Goal: Task Accomplishment & Management: Use online tool/utility

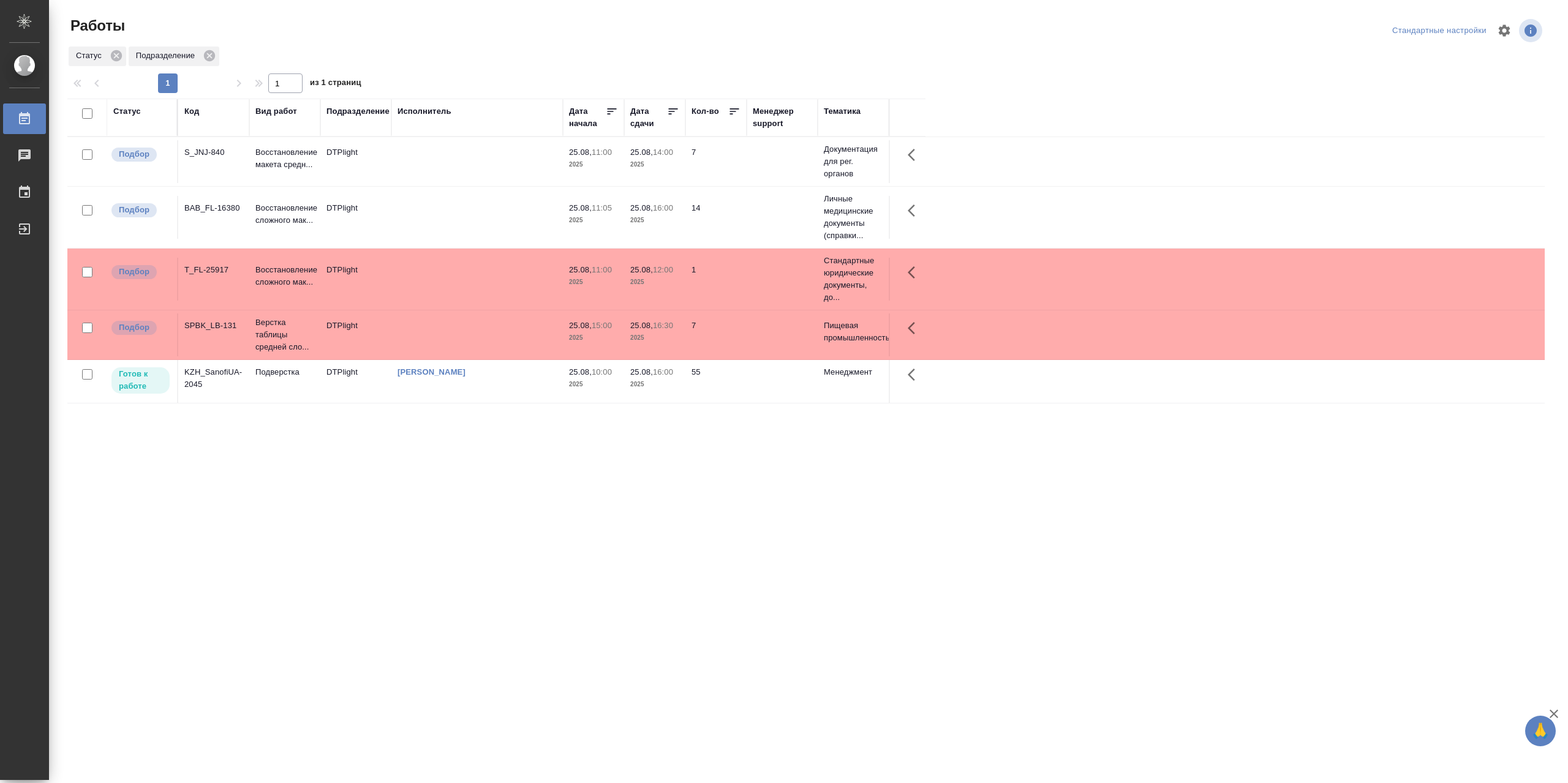
click at [462, 400] on td "[PERSON_NAME]" at bounding box center [477, 382] width 172 height 43
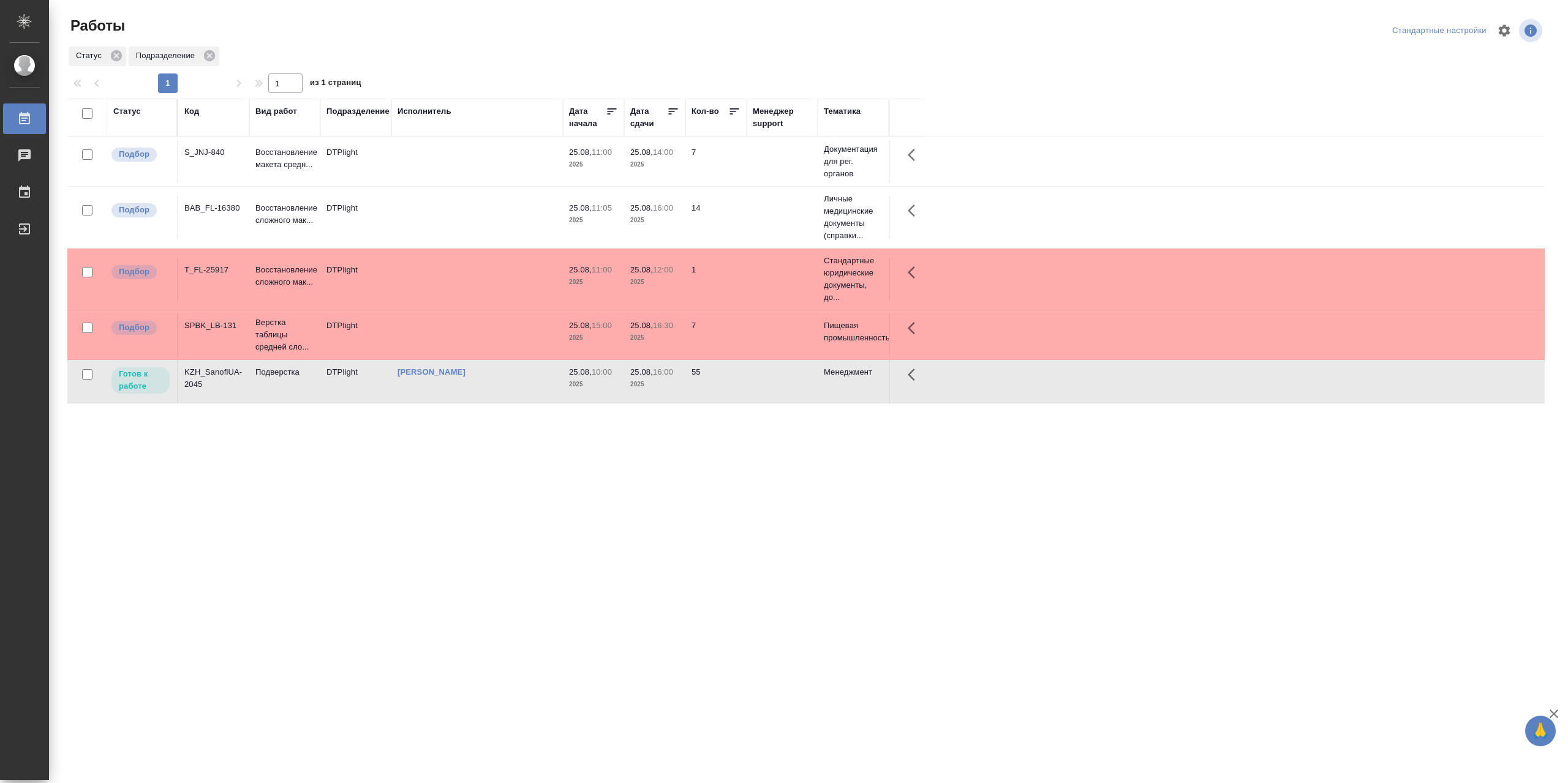
click at [462, 400] on td "[PERSON_NAME]" at bounding box center [477, 382] width 172 height 43
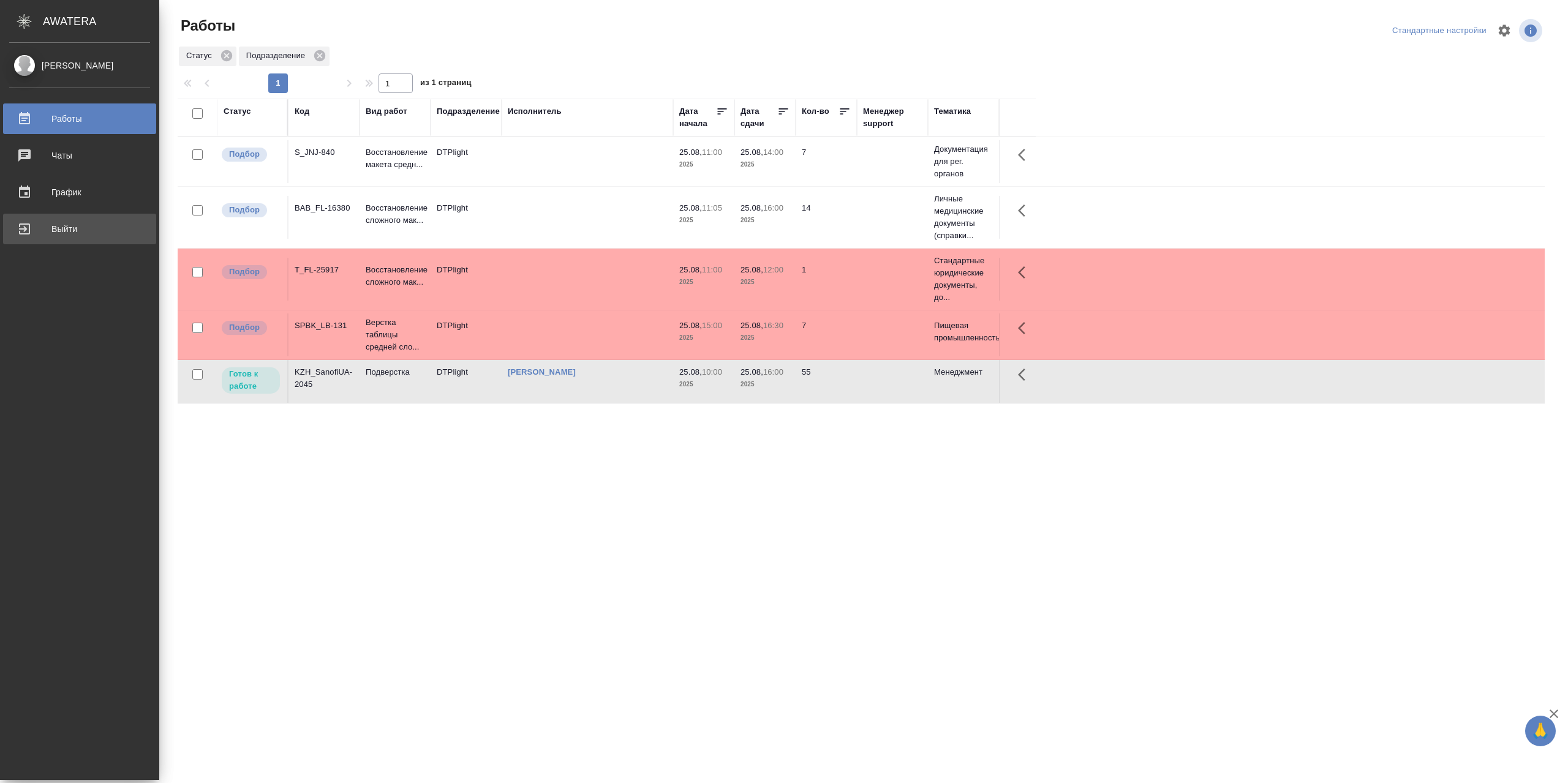
click at [81, 230] on div "Выйти" at bounding box center [79, 229] width 141 height 19
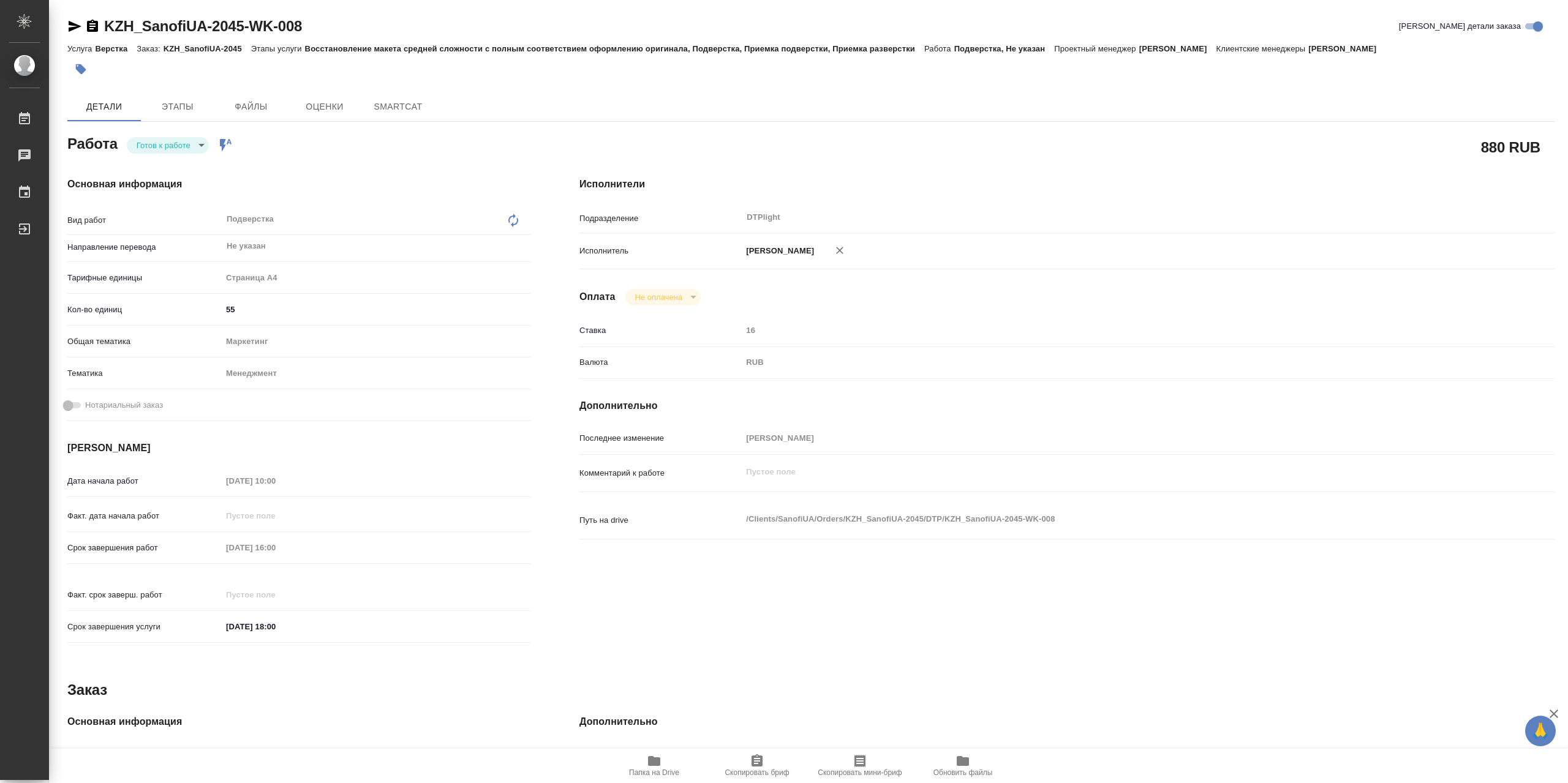
type textarea "x"
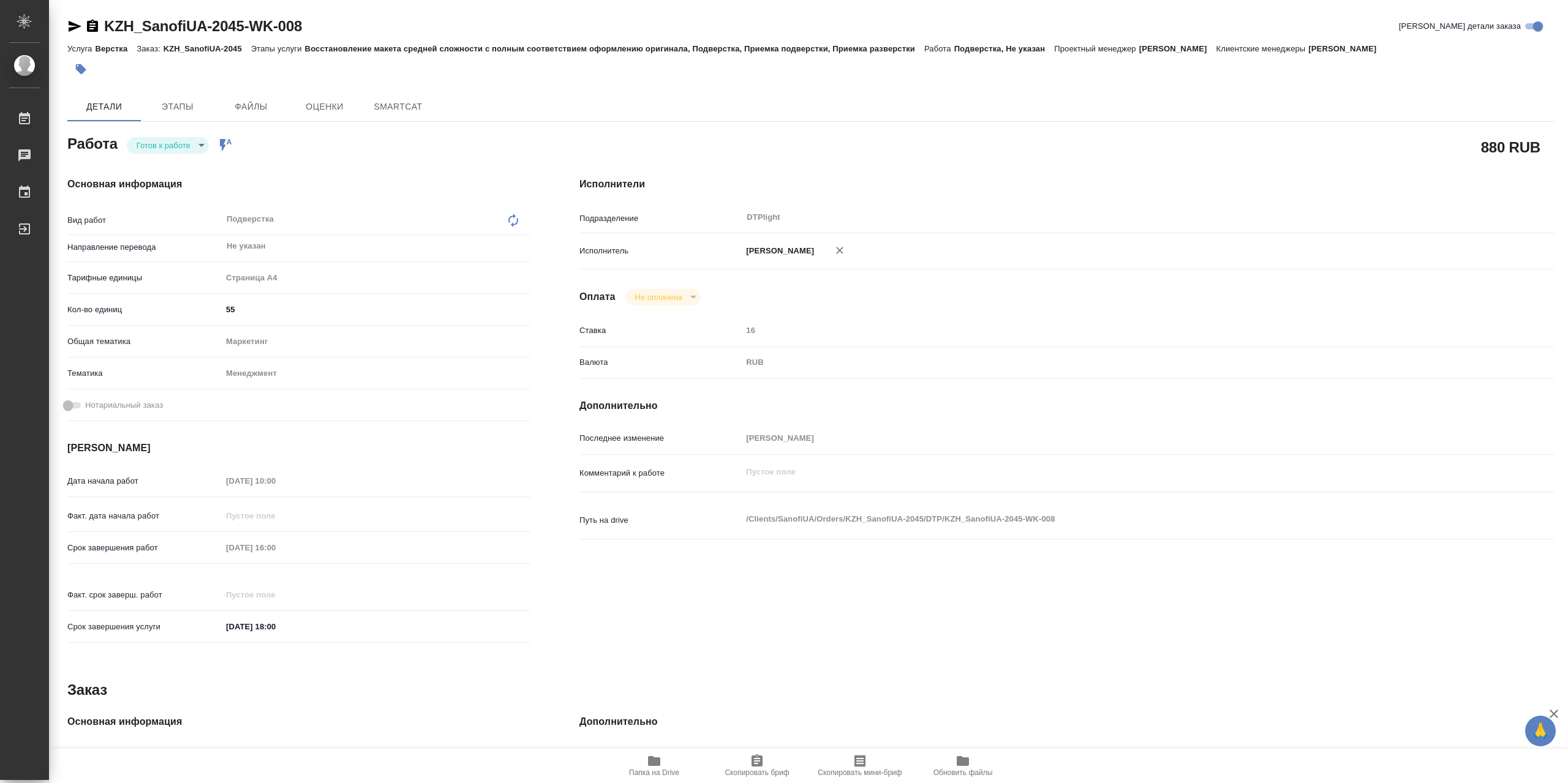
type textarea "x"
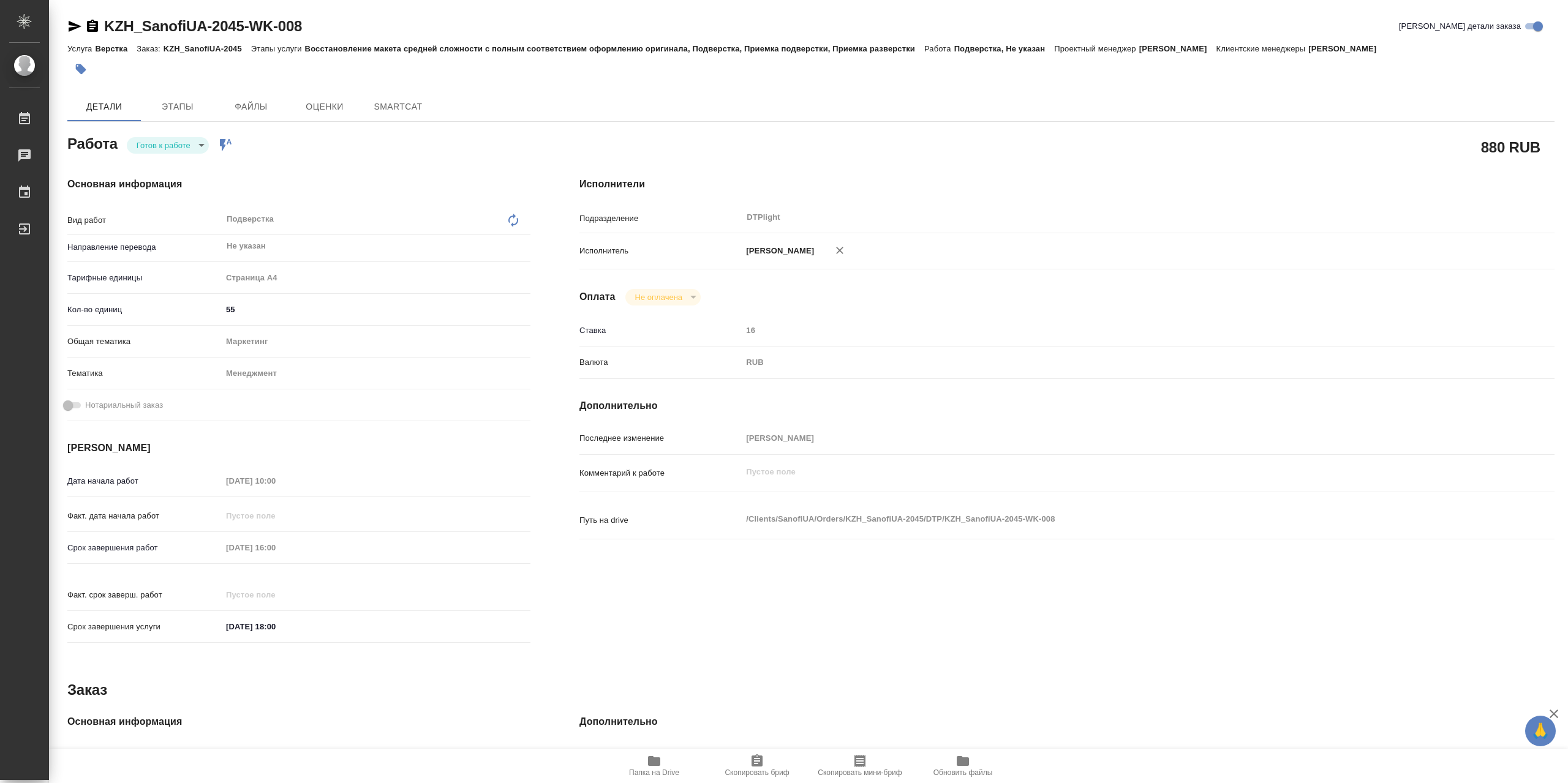
type textarea "x"
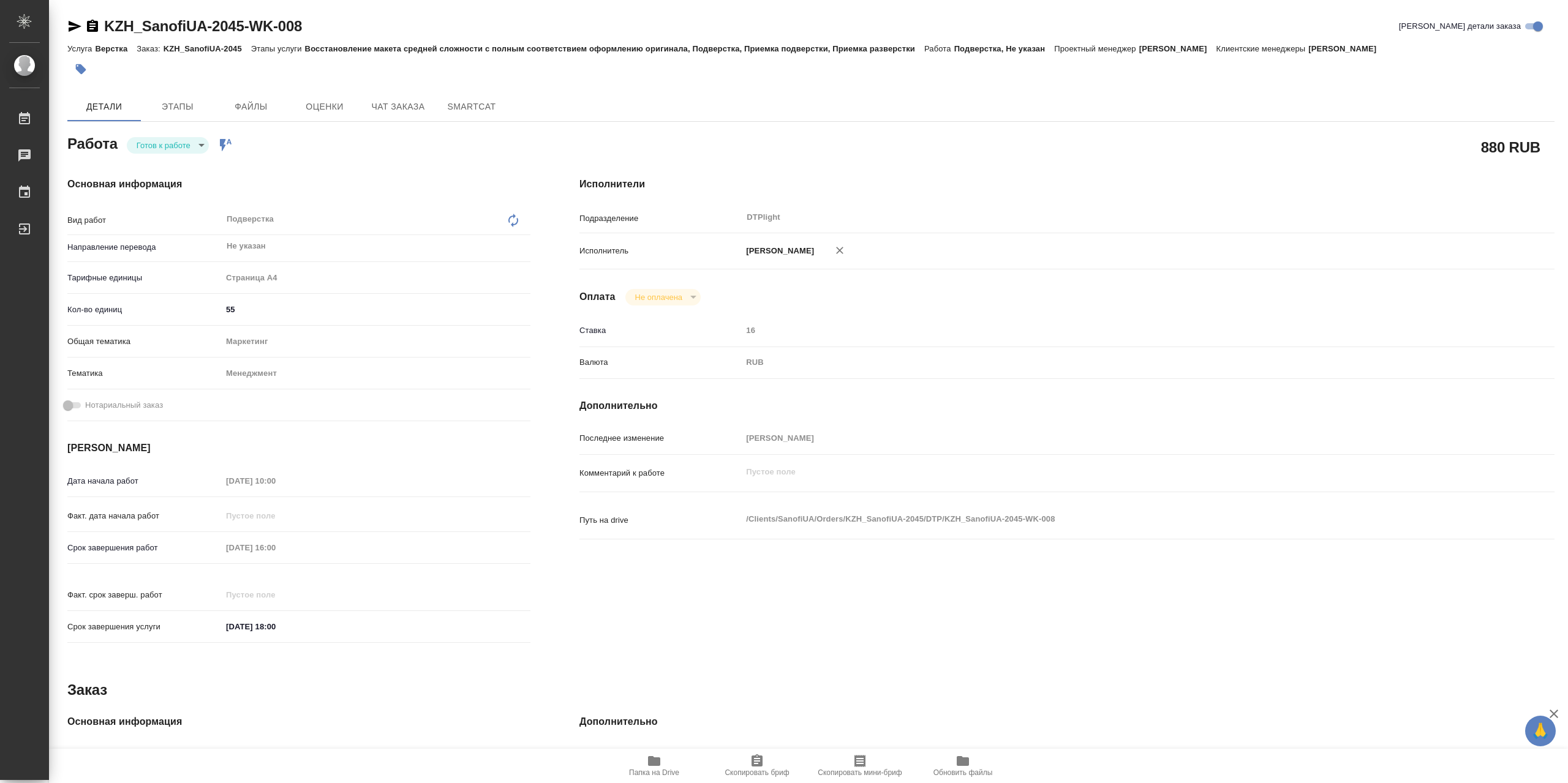
type textarea "x"
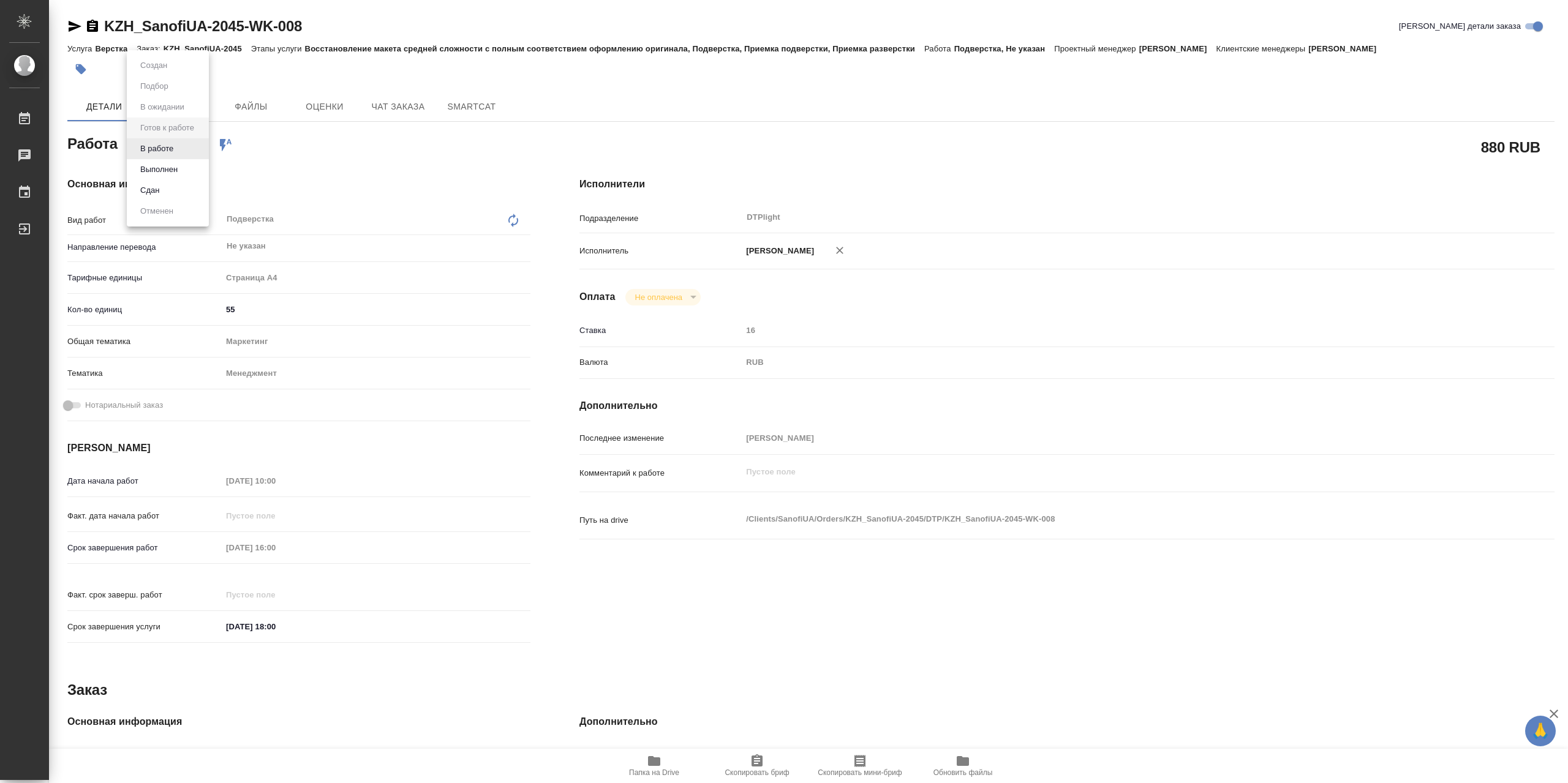
click at [176, 148] on body "🙏 .cls-1 fill:#fff; AWATERA Сархатов [PERSON_NAME] Работы Чаты График Выйти KZH…" at bounding box center [784, 391] width 1568 height 783
type textarea "x"
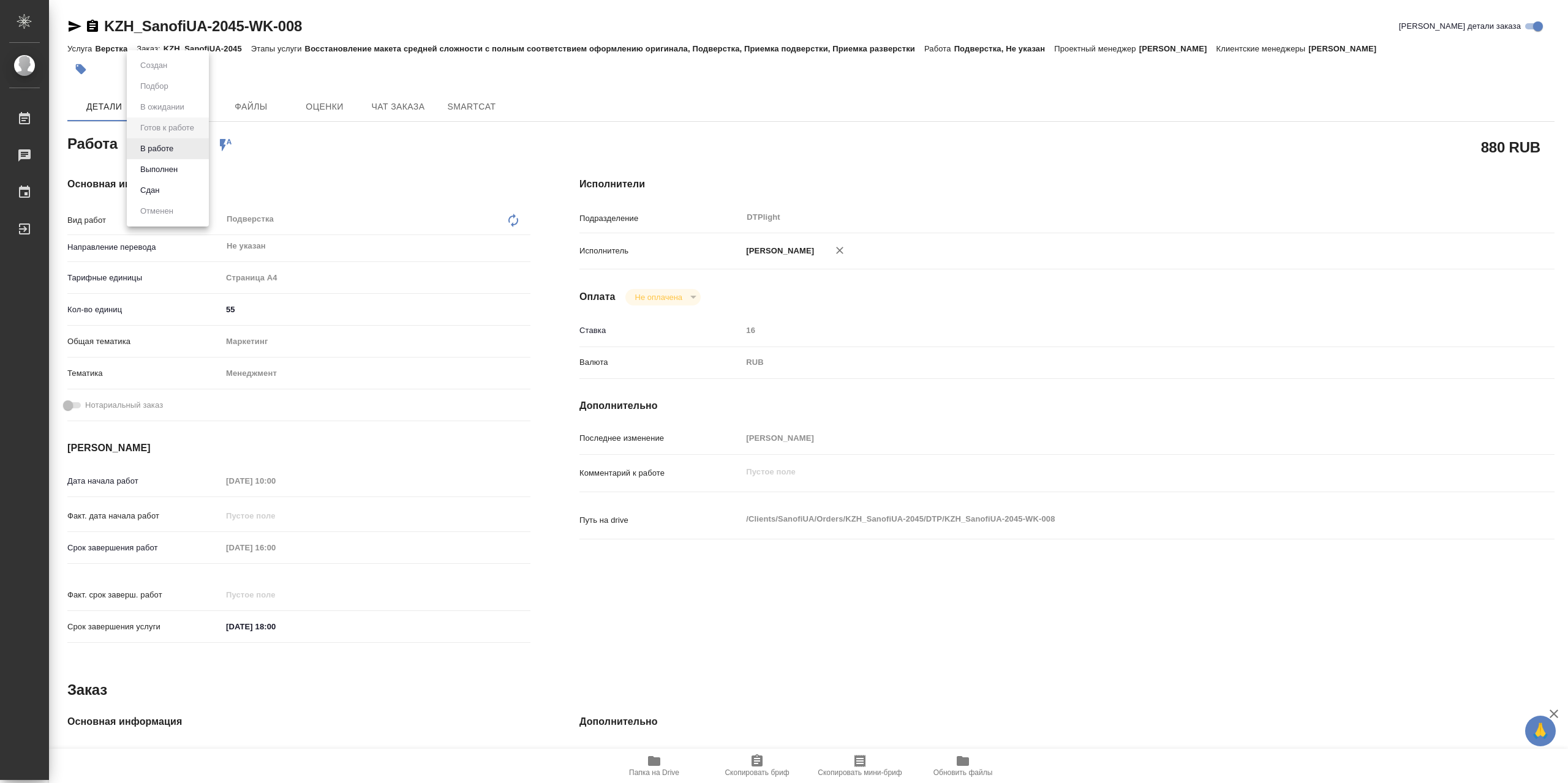
type textarea "x"
drag, startPoint x: 176, startPoint y: 148, endPoint x: 434, endPoint y: 99, distance: 262.6
click at [177, 148] on button "В работе" at bounding box center [157, 148] width 40 height 13
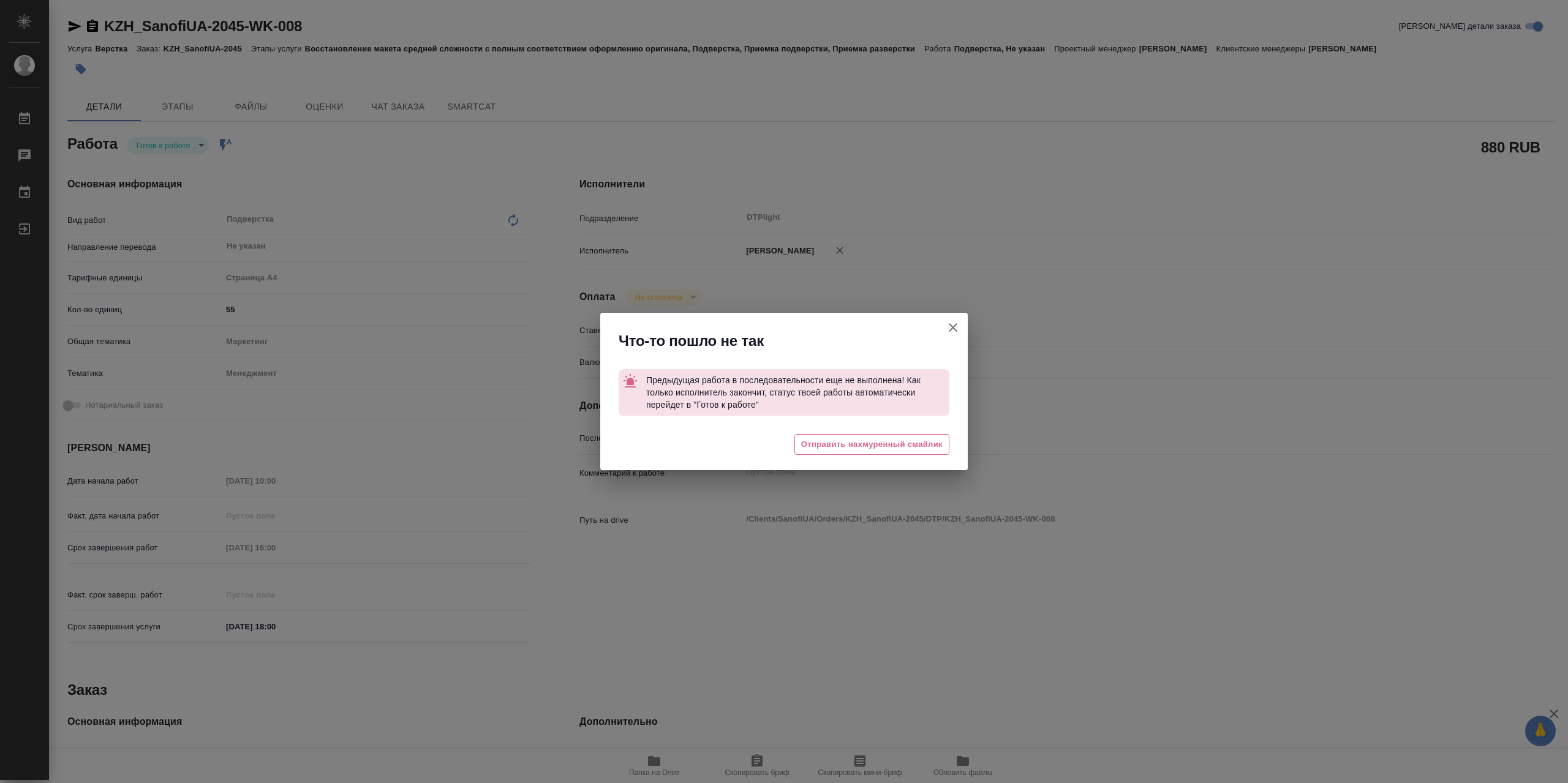
type textarea "x"
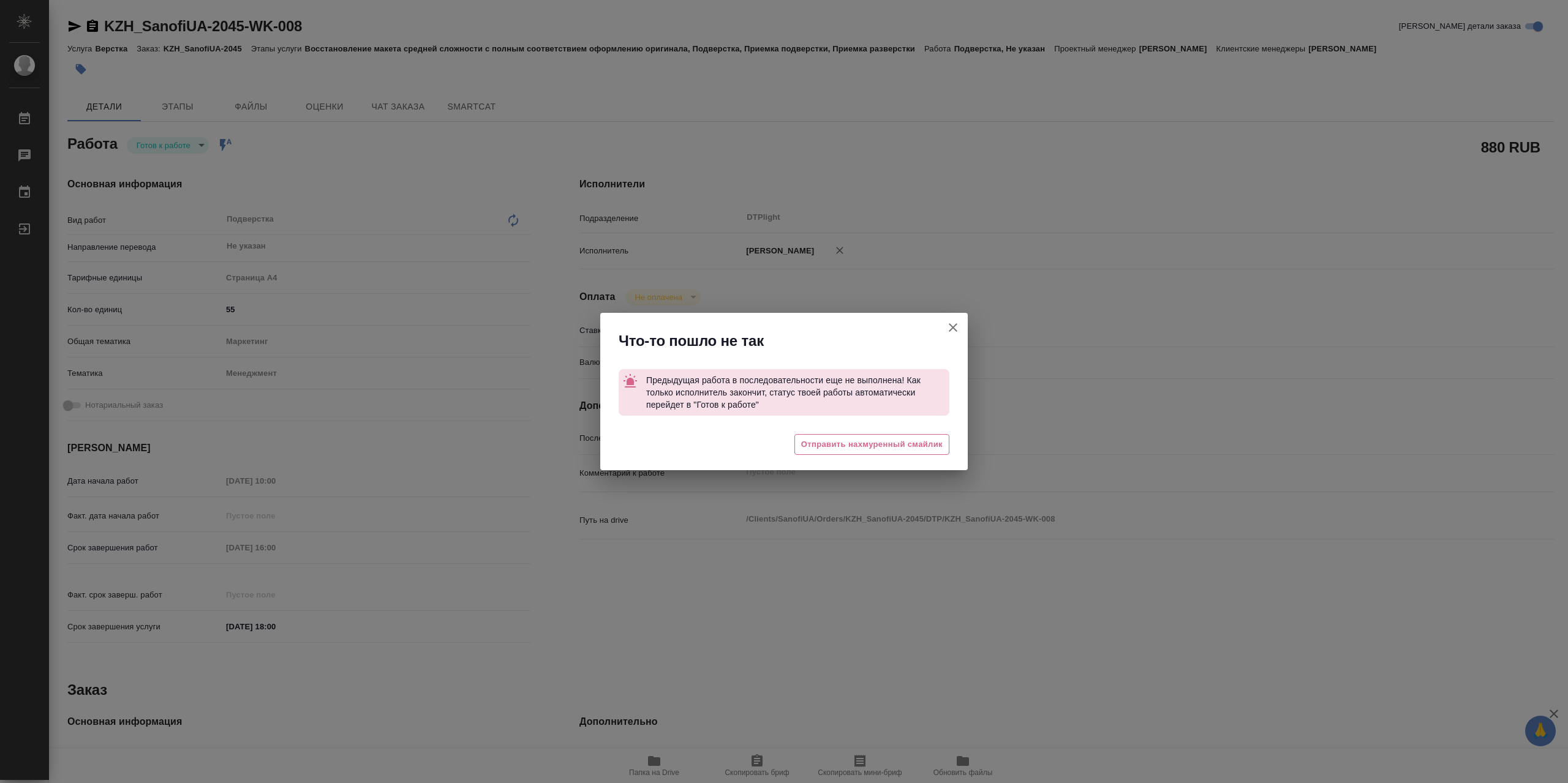
type textarea "x"
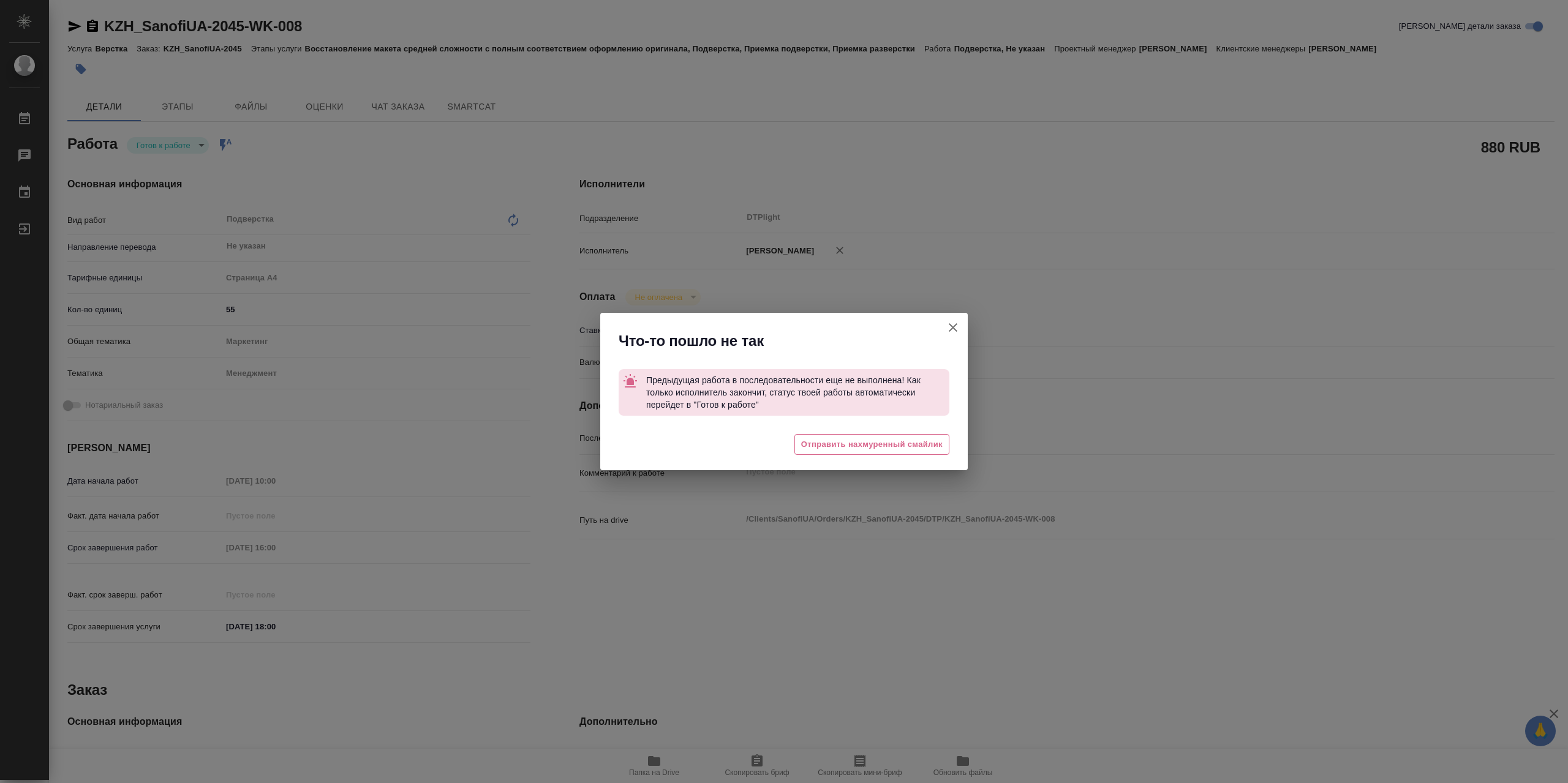
click at [947, 321] on icon "button" at bounding box center [953, 328] width 15 height 15
type textarea "x"
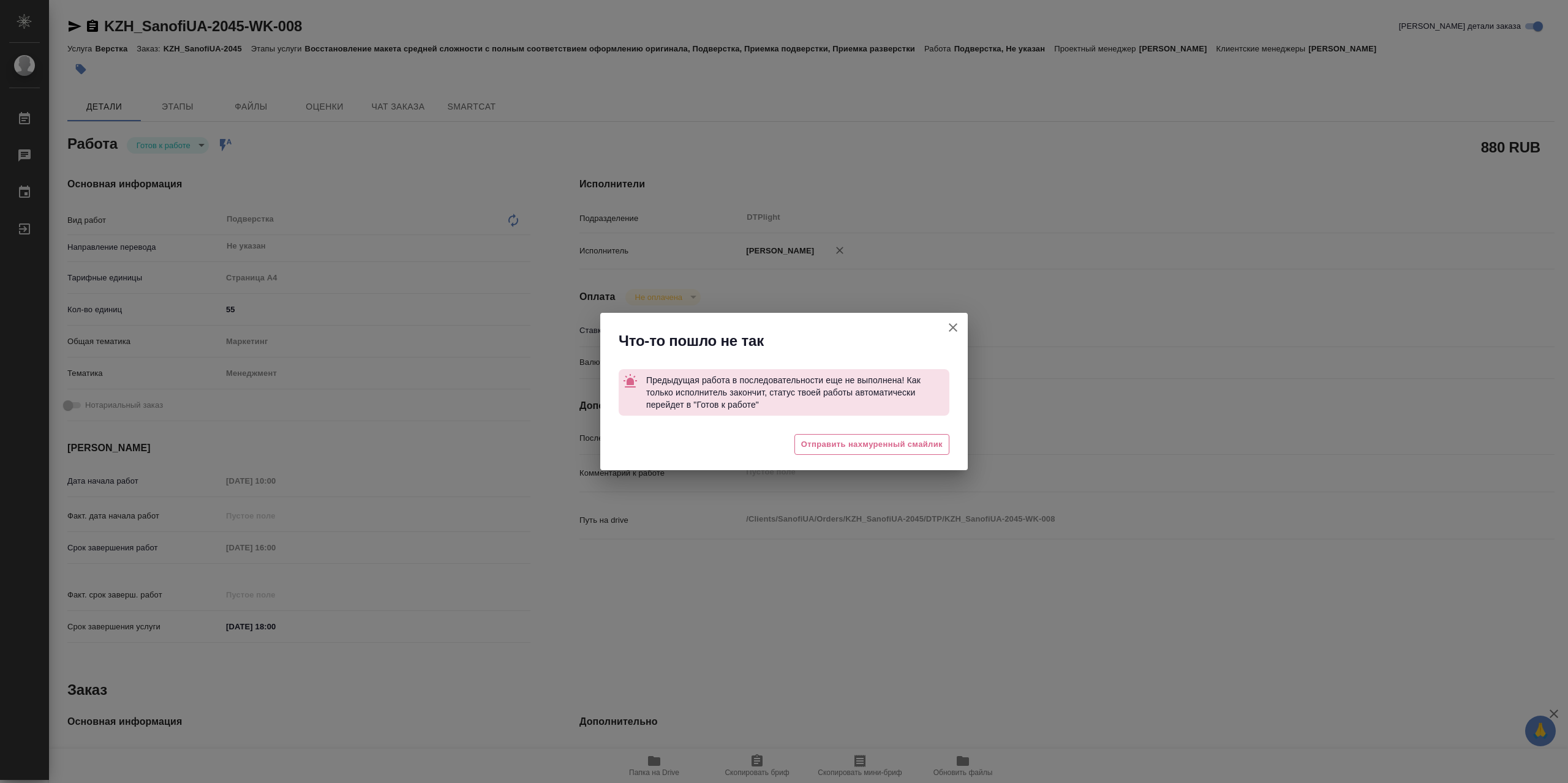
type textarea "x"
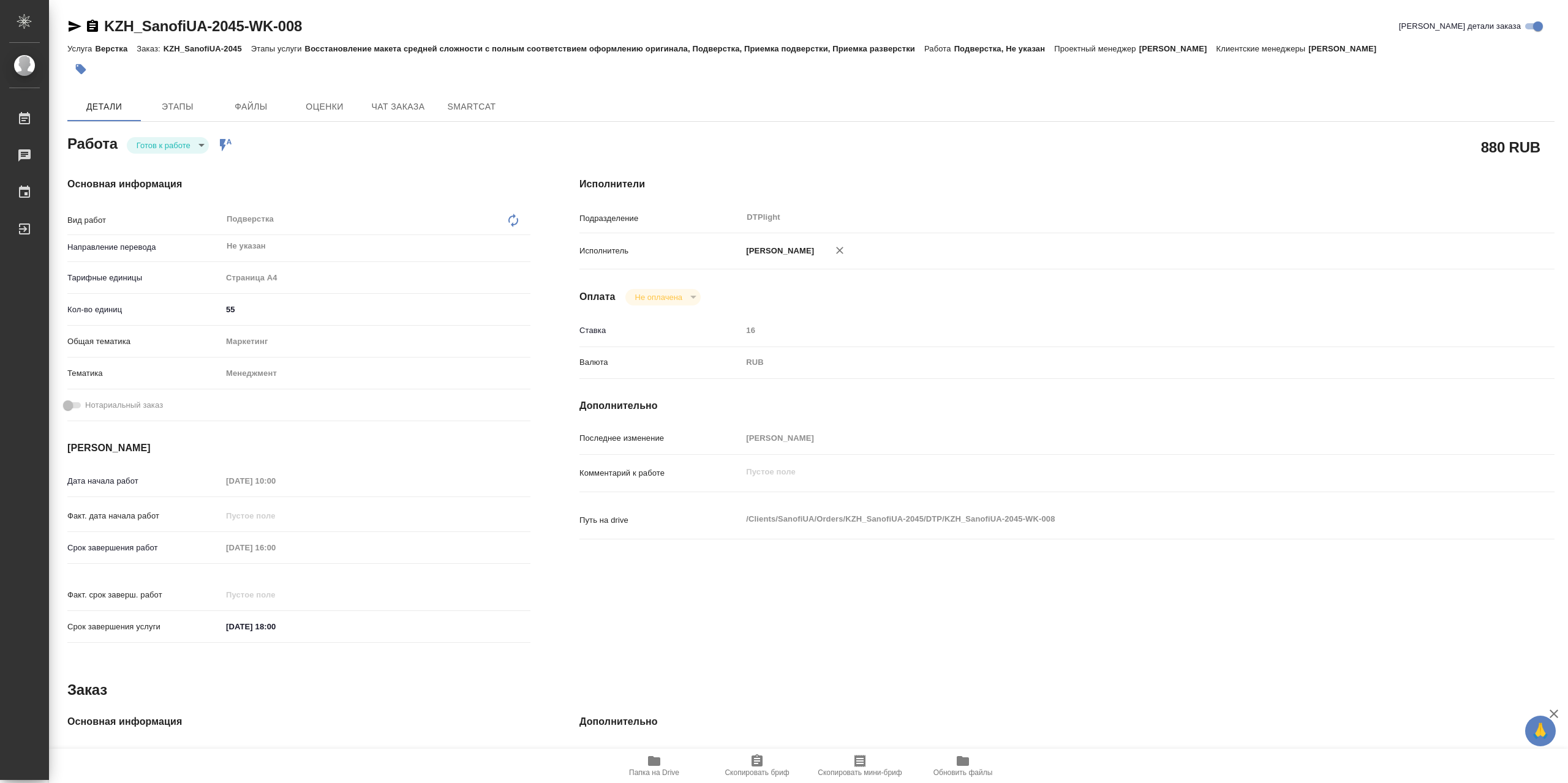
click at [191, 150] on body "🙏 .cls-1 fill:#fff; AWATERA Сархатов Руслан Работы 0 Чаты График Выйти KZH_Sano…" at bounding box center [784, 391] width 1568 height 783
click at [188, 150] on li "В работе" at bounding box center [168, 148] width 82 height 21
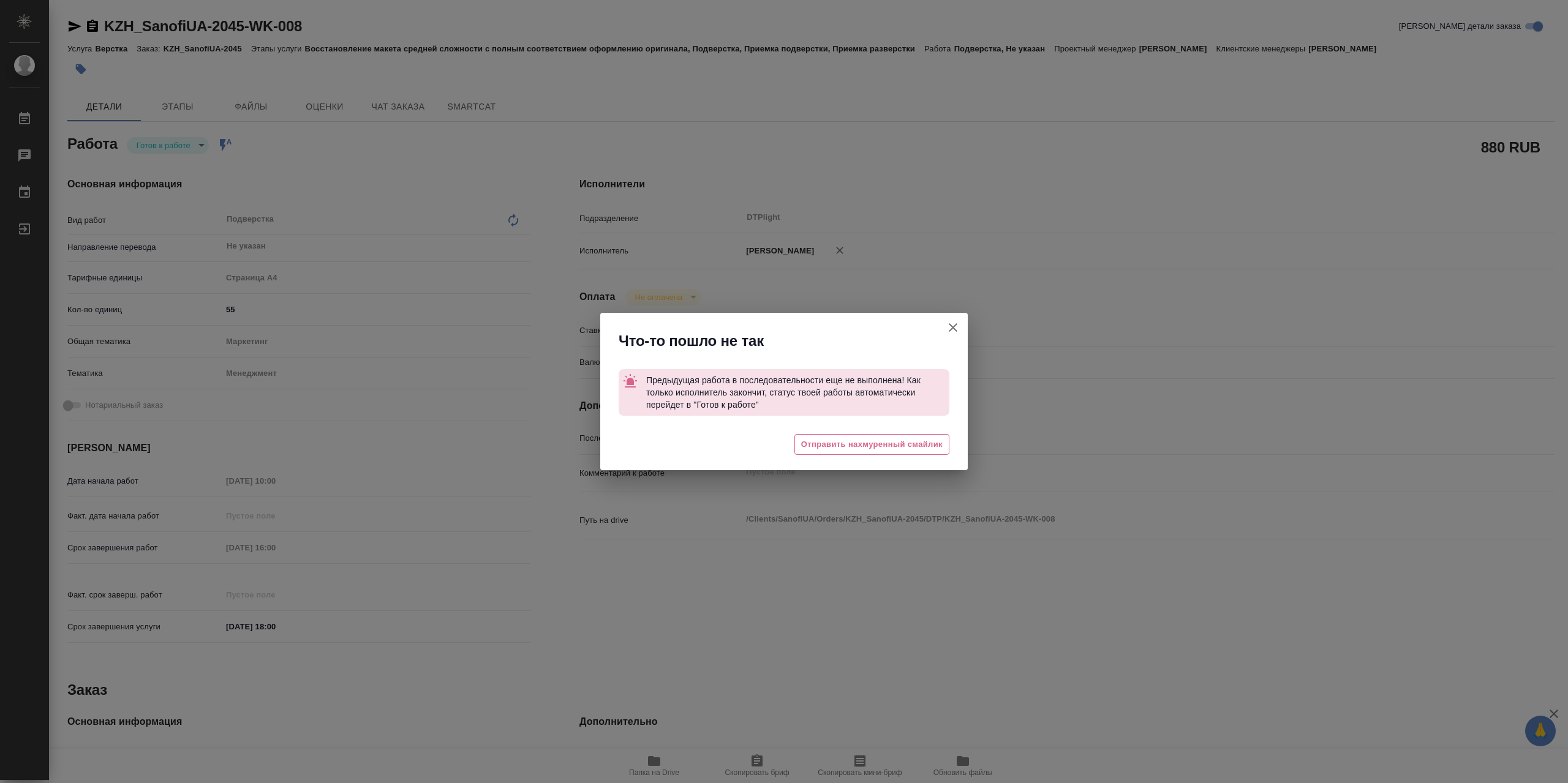
type textarea "x"
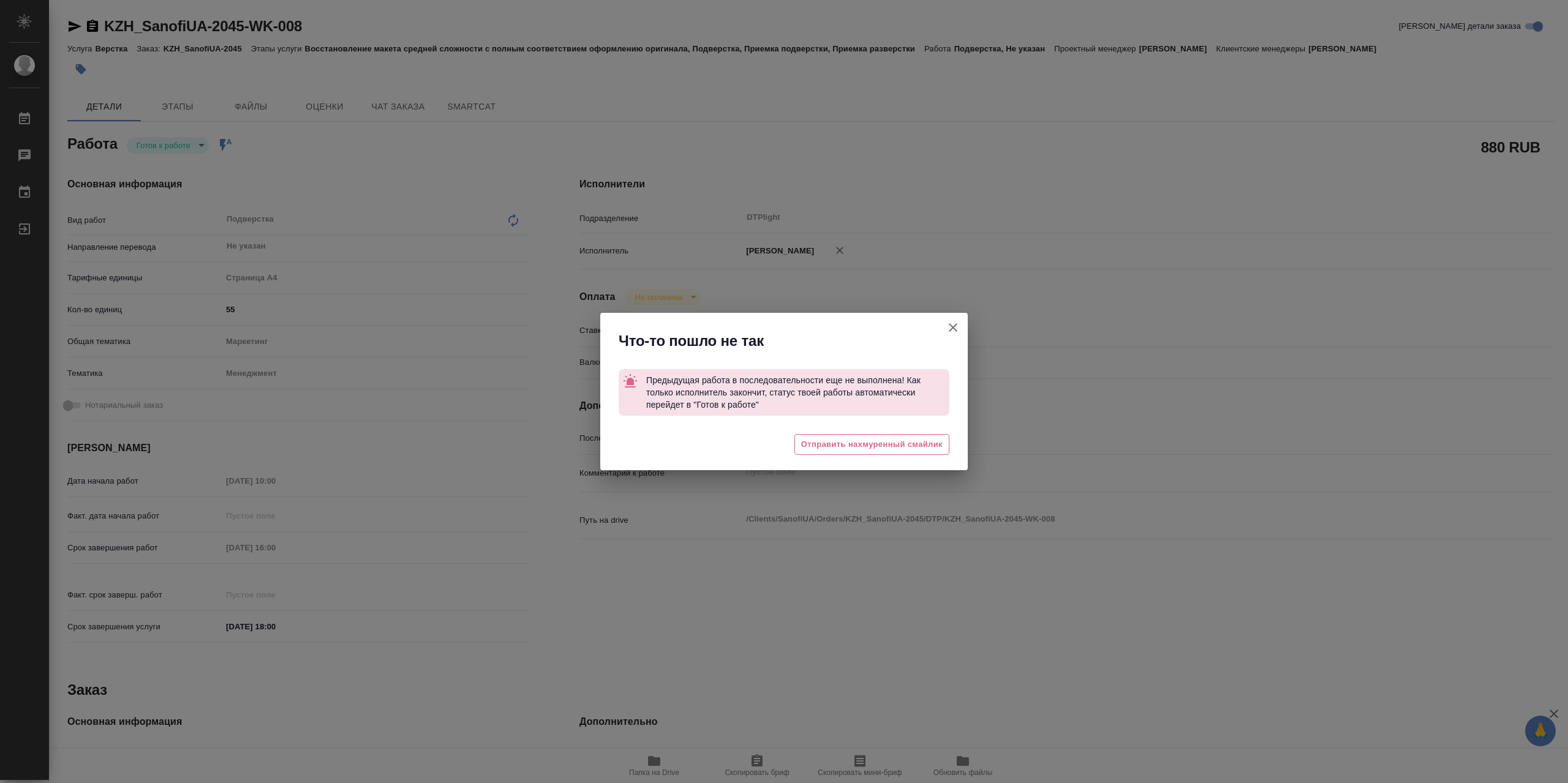
type textarea "x"
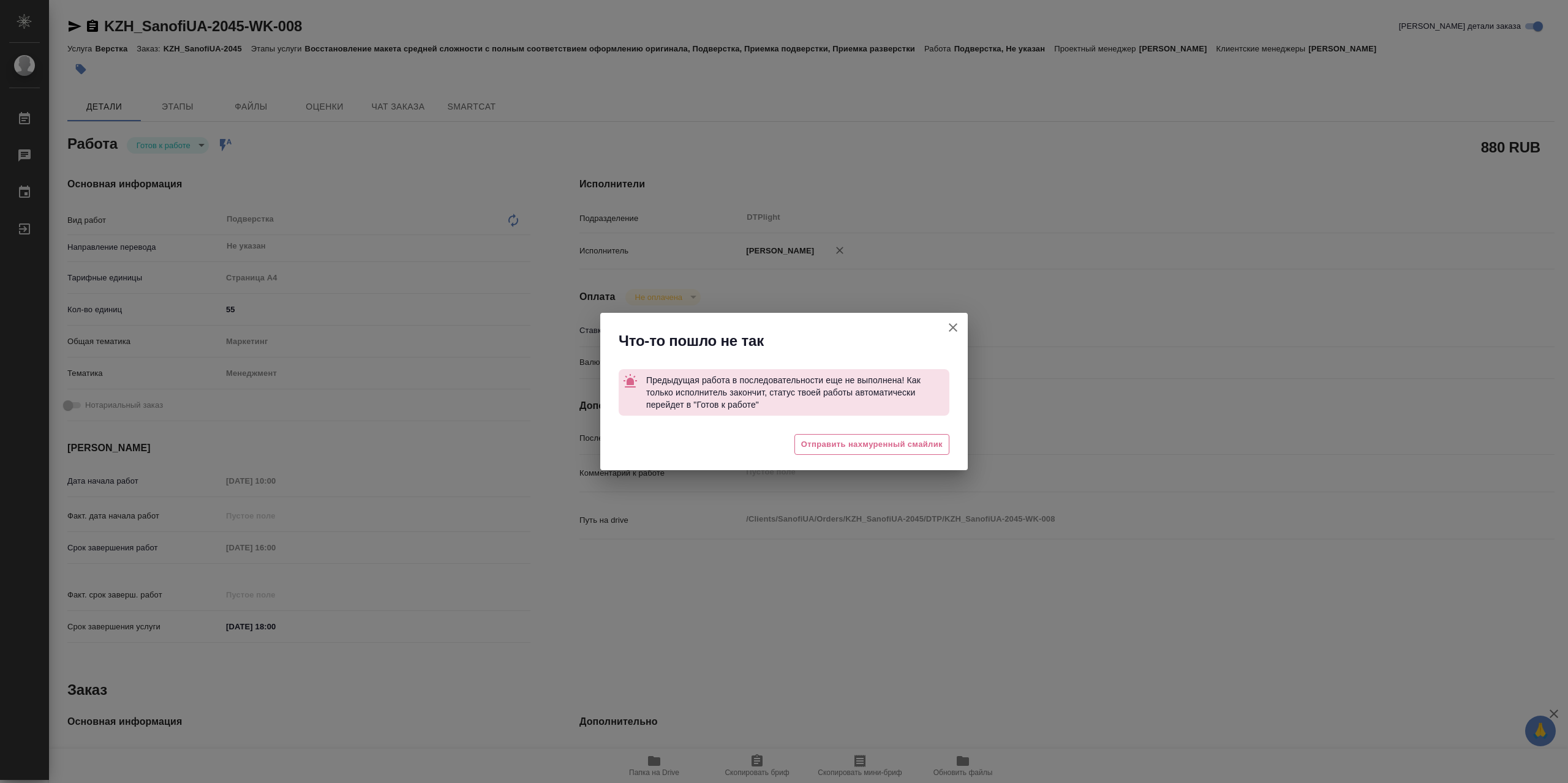
type textarea "x"
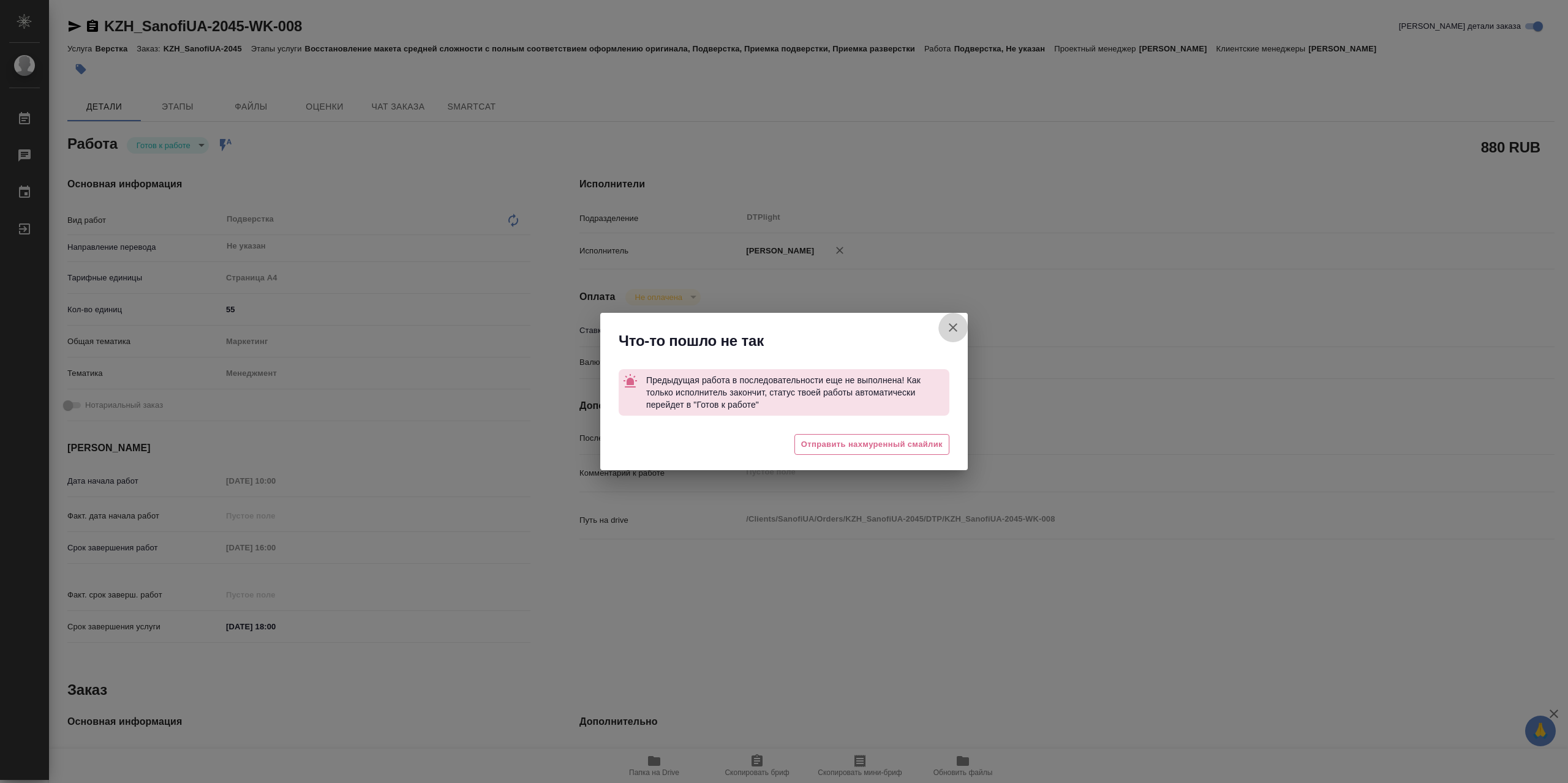
click at [953, 332] on icon "button" at bounding box center [953, 328] width 15 height 15
type textarea "x"
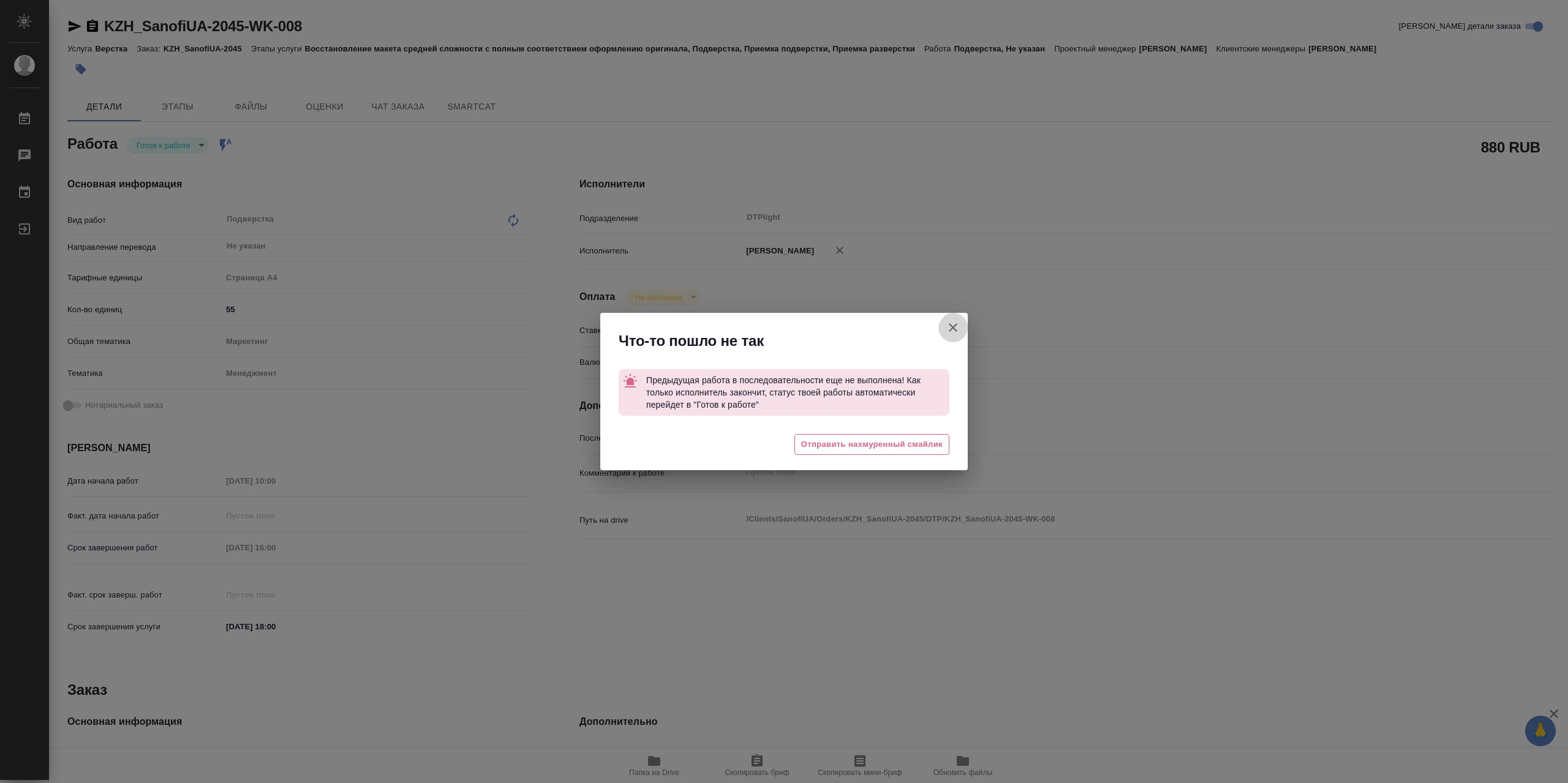
type textarea "x"
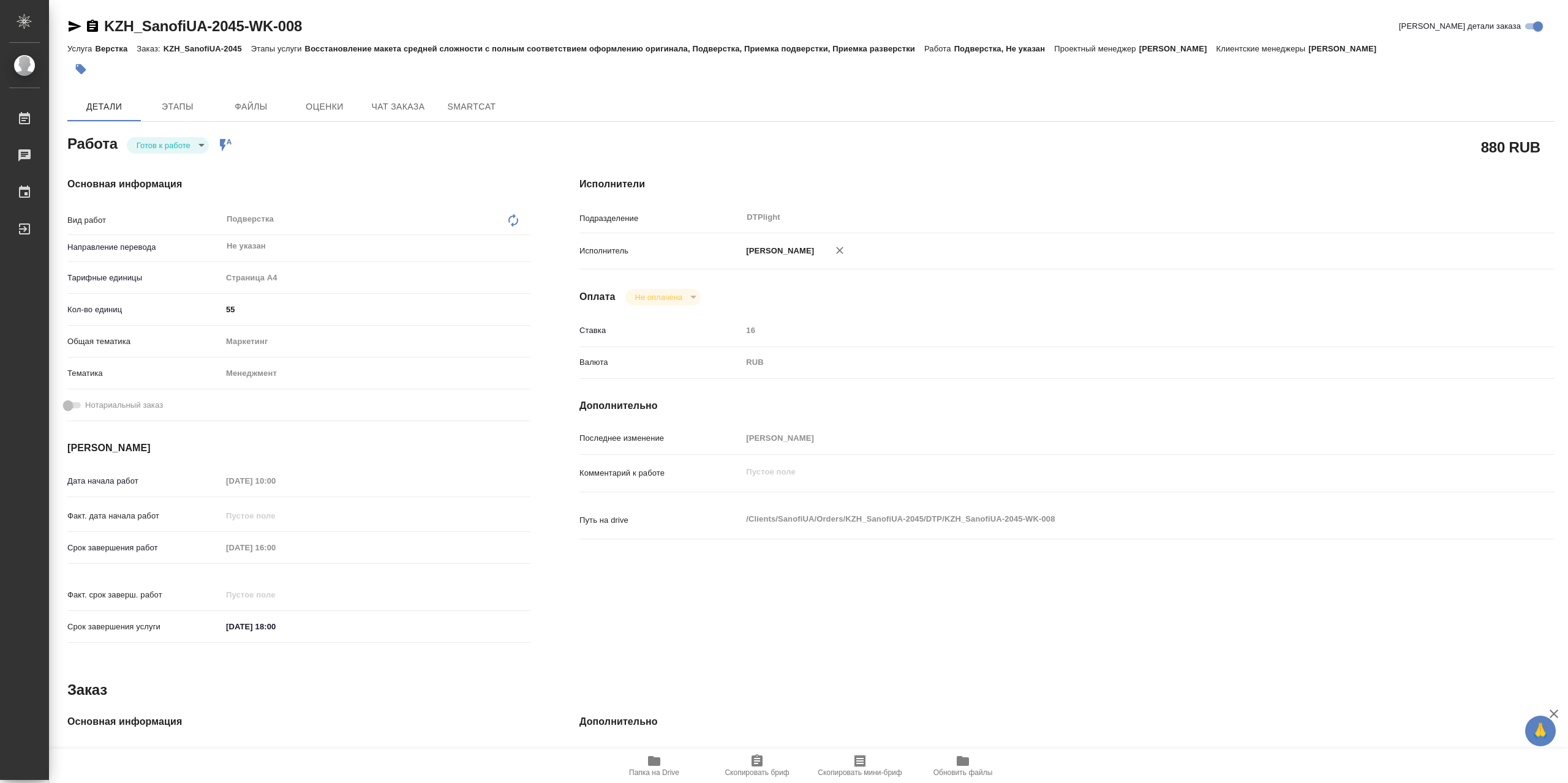
type textarea "x"
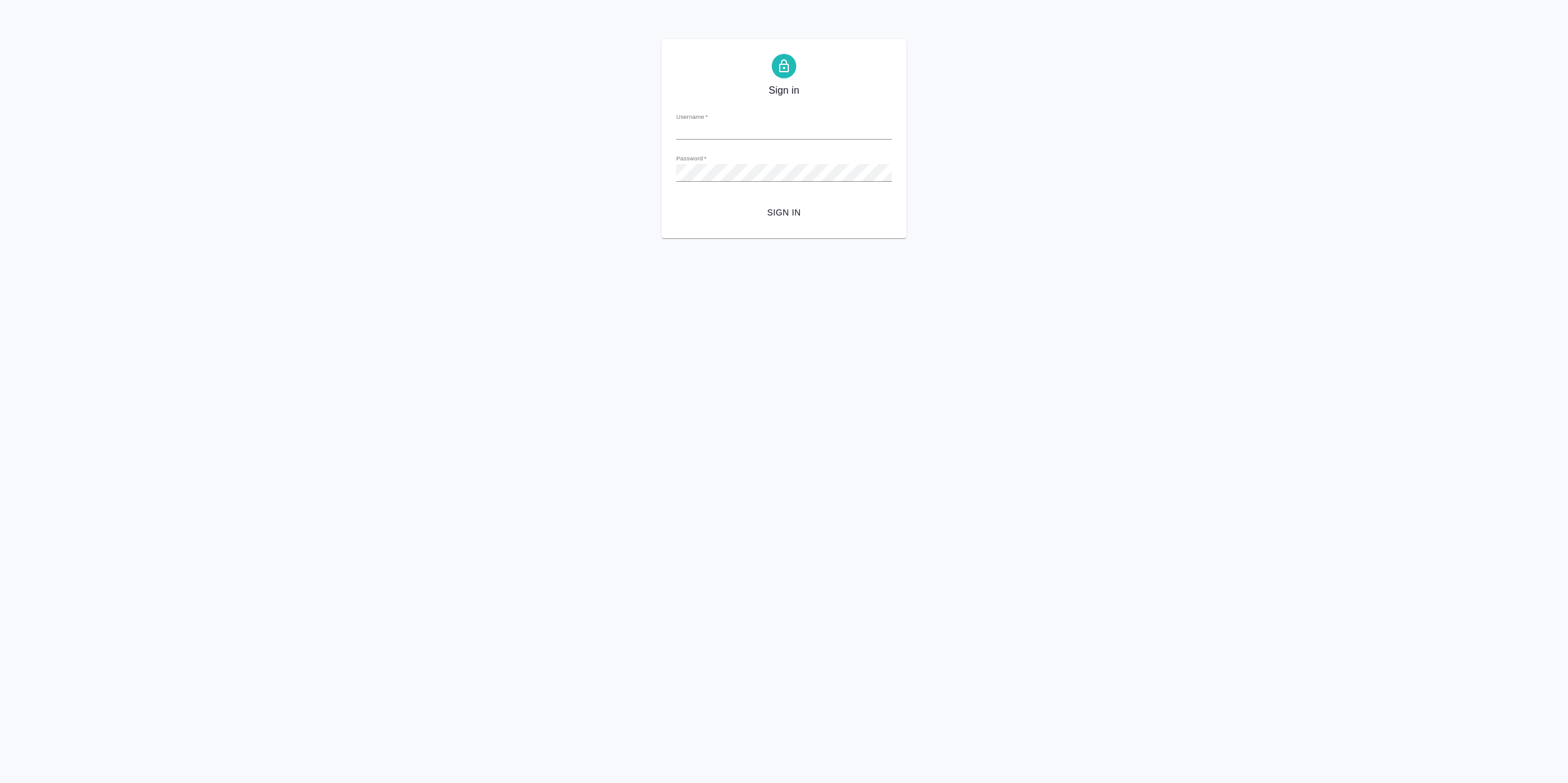
type input "[EMAIL_ADDRESS][DOMAIN_NAME]"
click at [793, 207] on span "Sign in" at bounding box center [784, 213] width 196 height 15
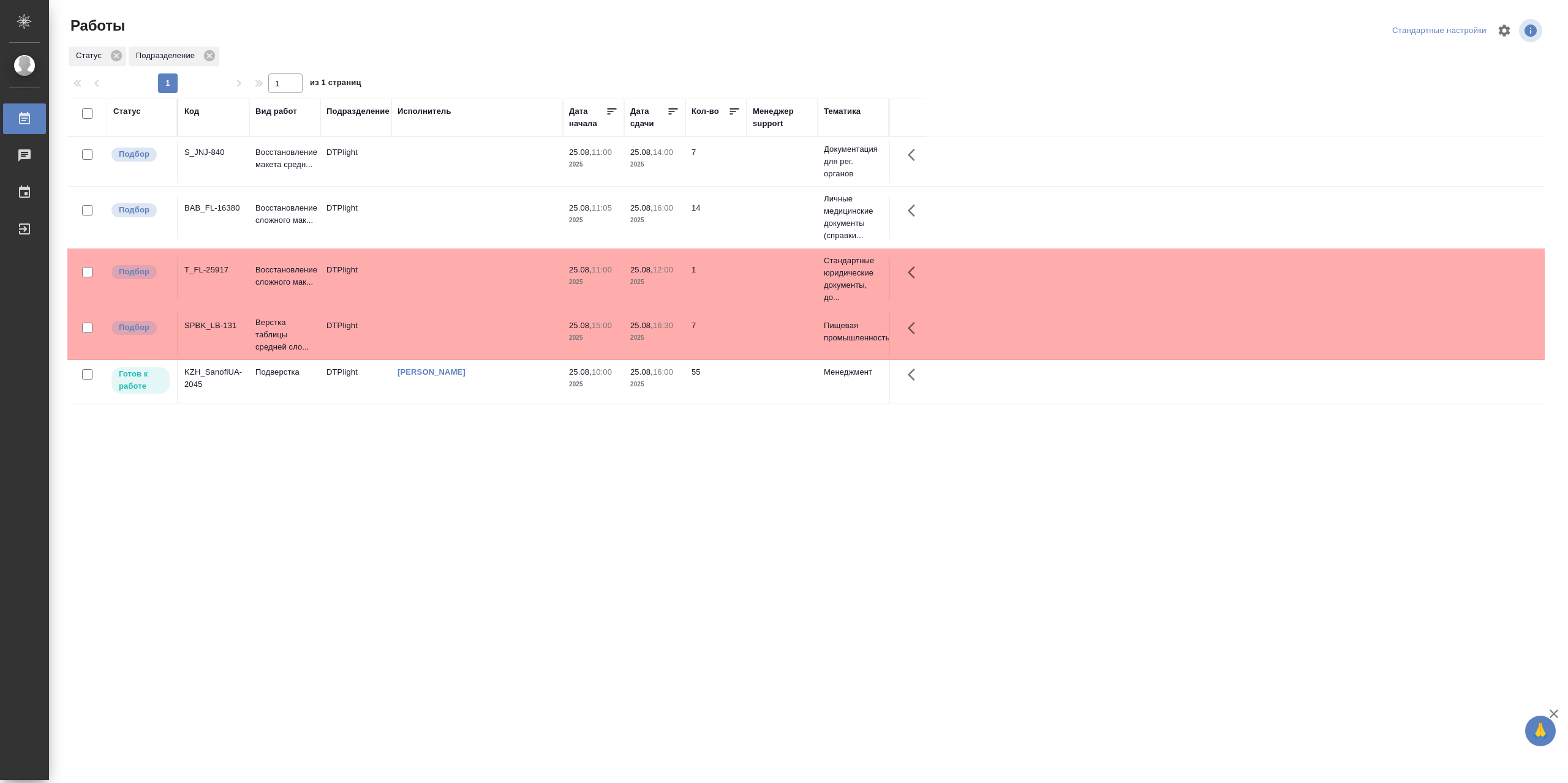
click at [407, 396] on td "[PERSON_NAME]" at bounding box center [477, 382] width 172 height 43
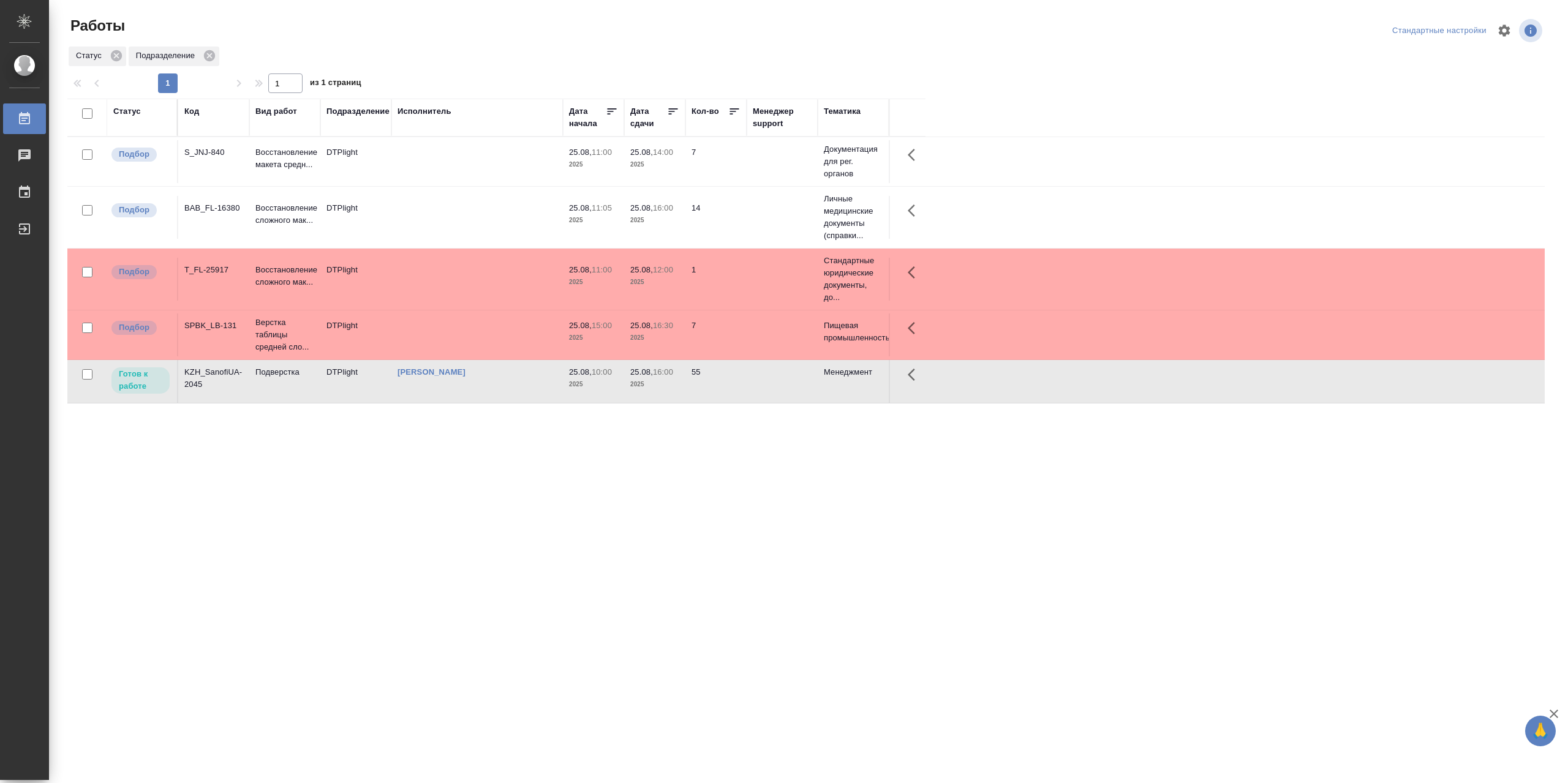
click at [407, 396] on td "[PERSON_NAME]" at bounding box center [477, 382] width 172 height 43
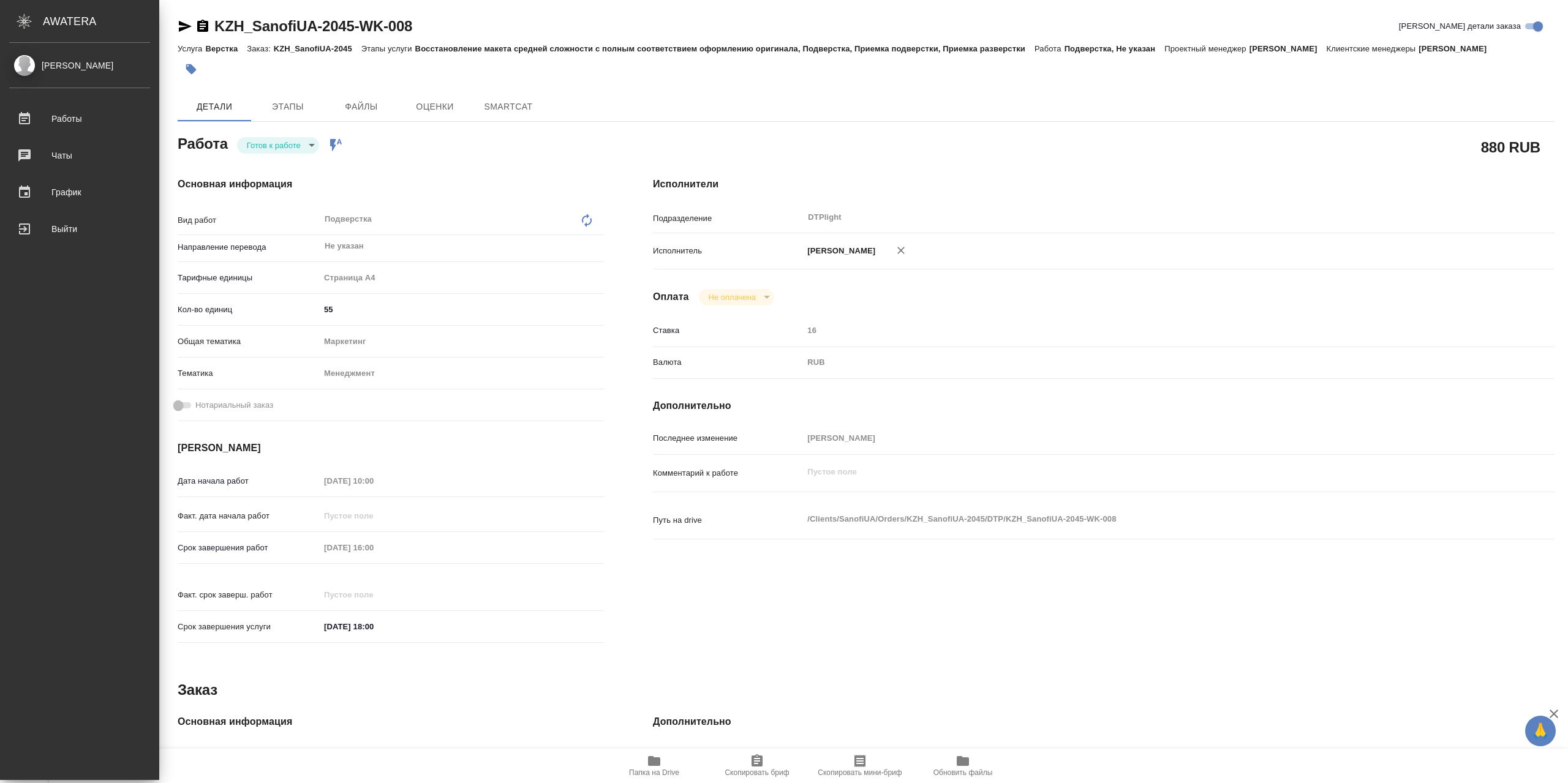
type textarea "x"
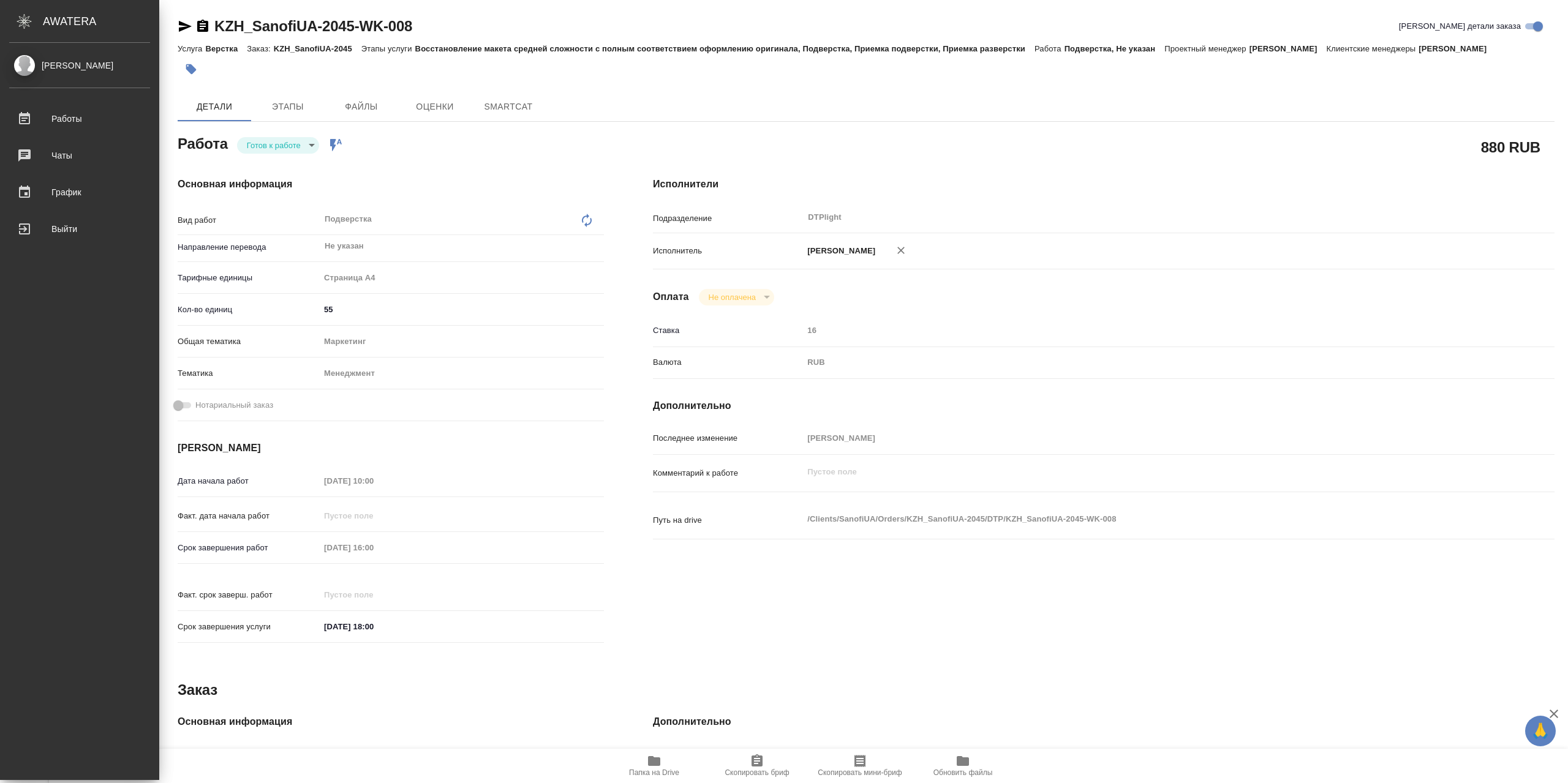
type textarea "x"
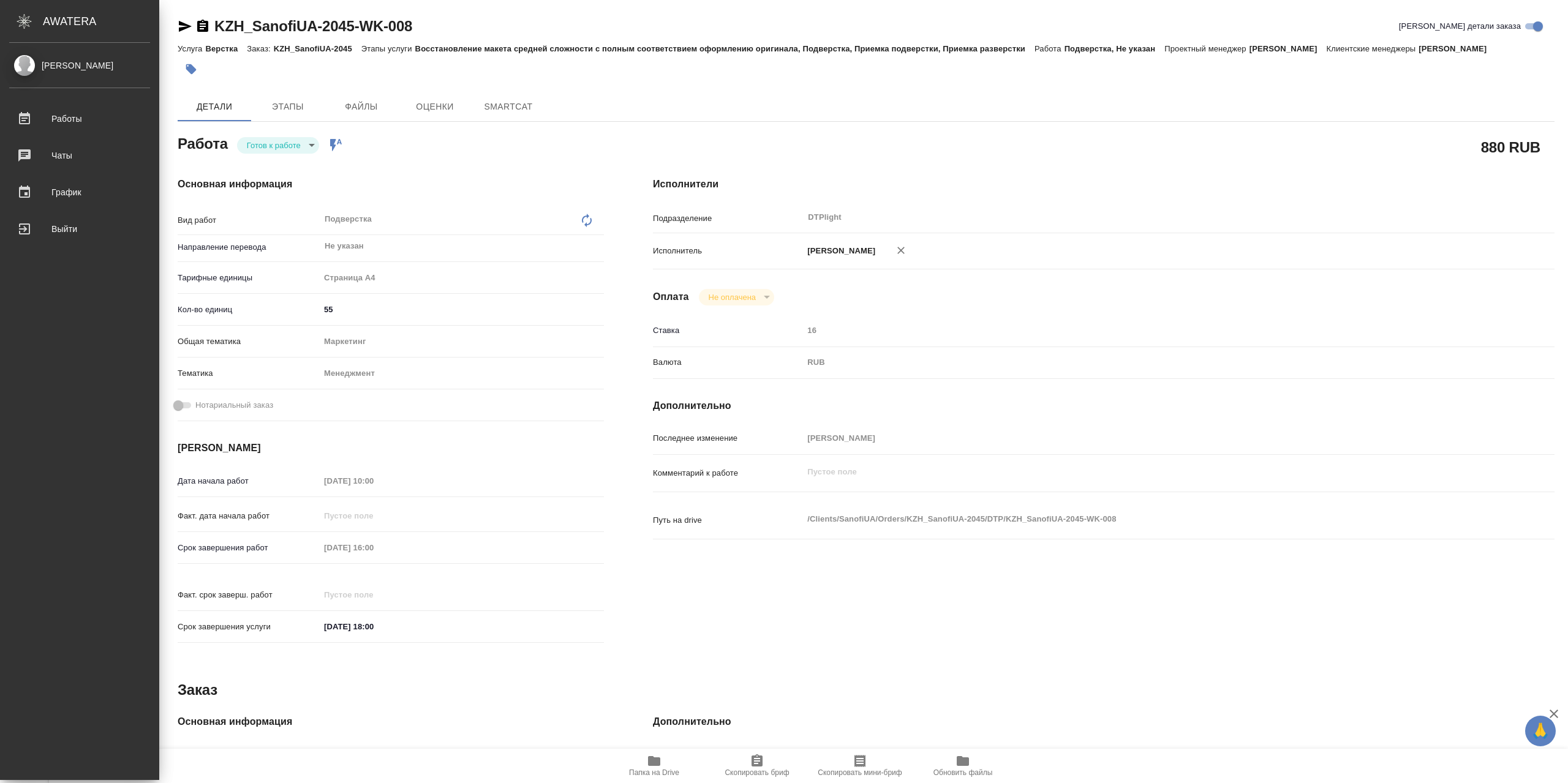
type textarea "x"
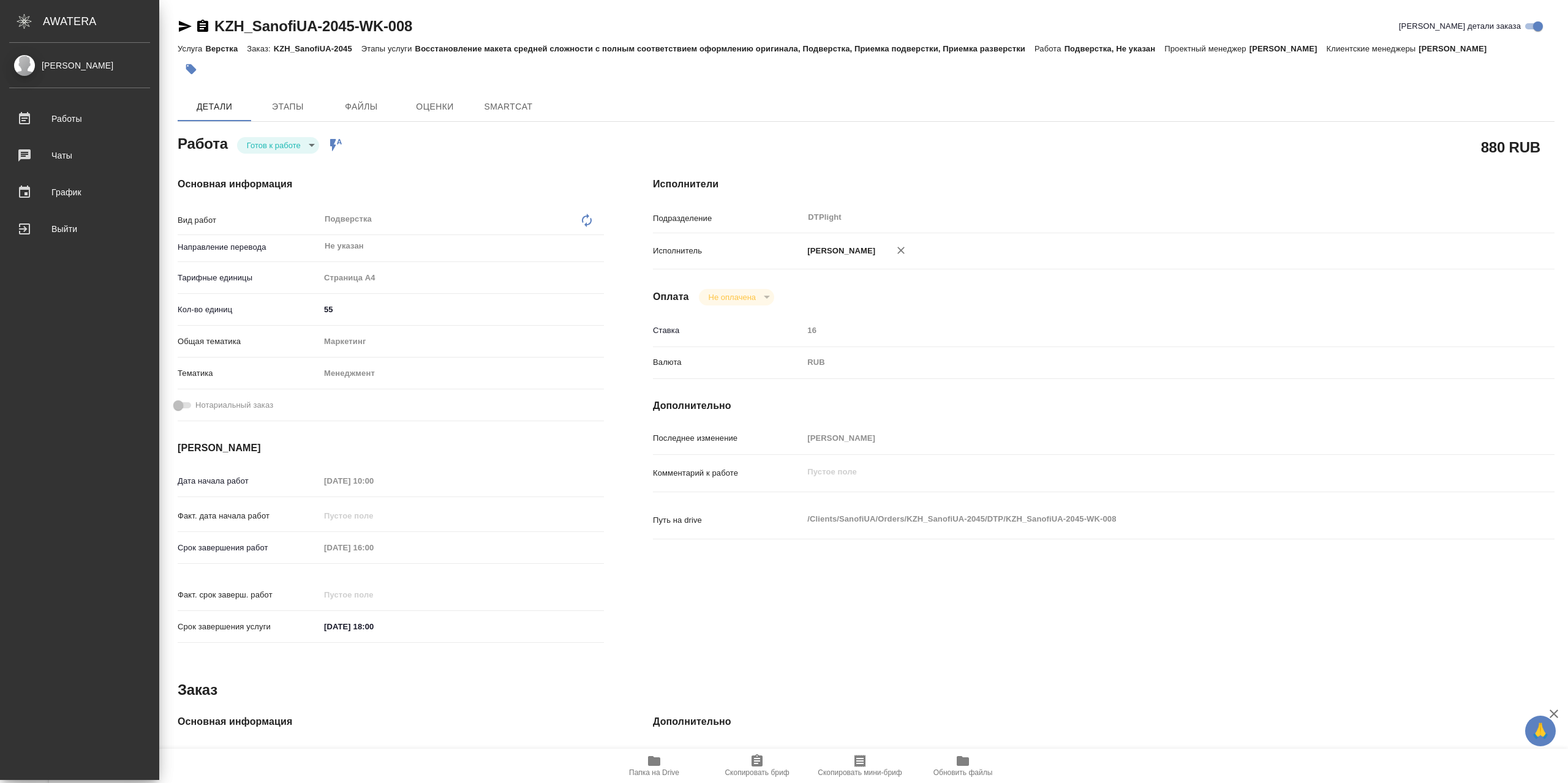
type textarea "x"
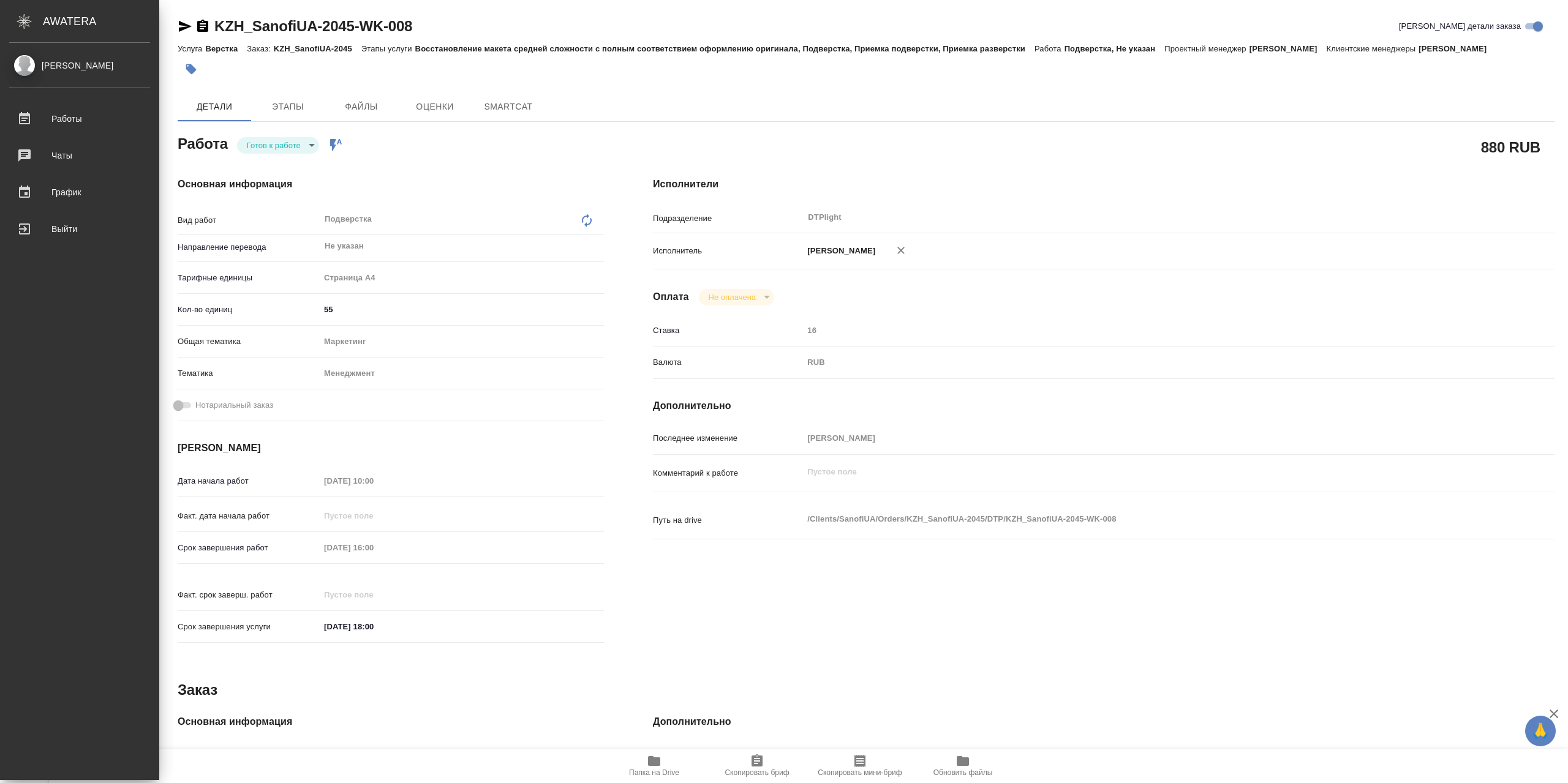
type textarea "x"
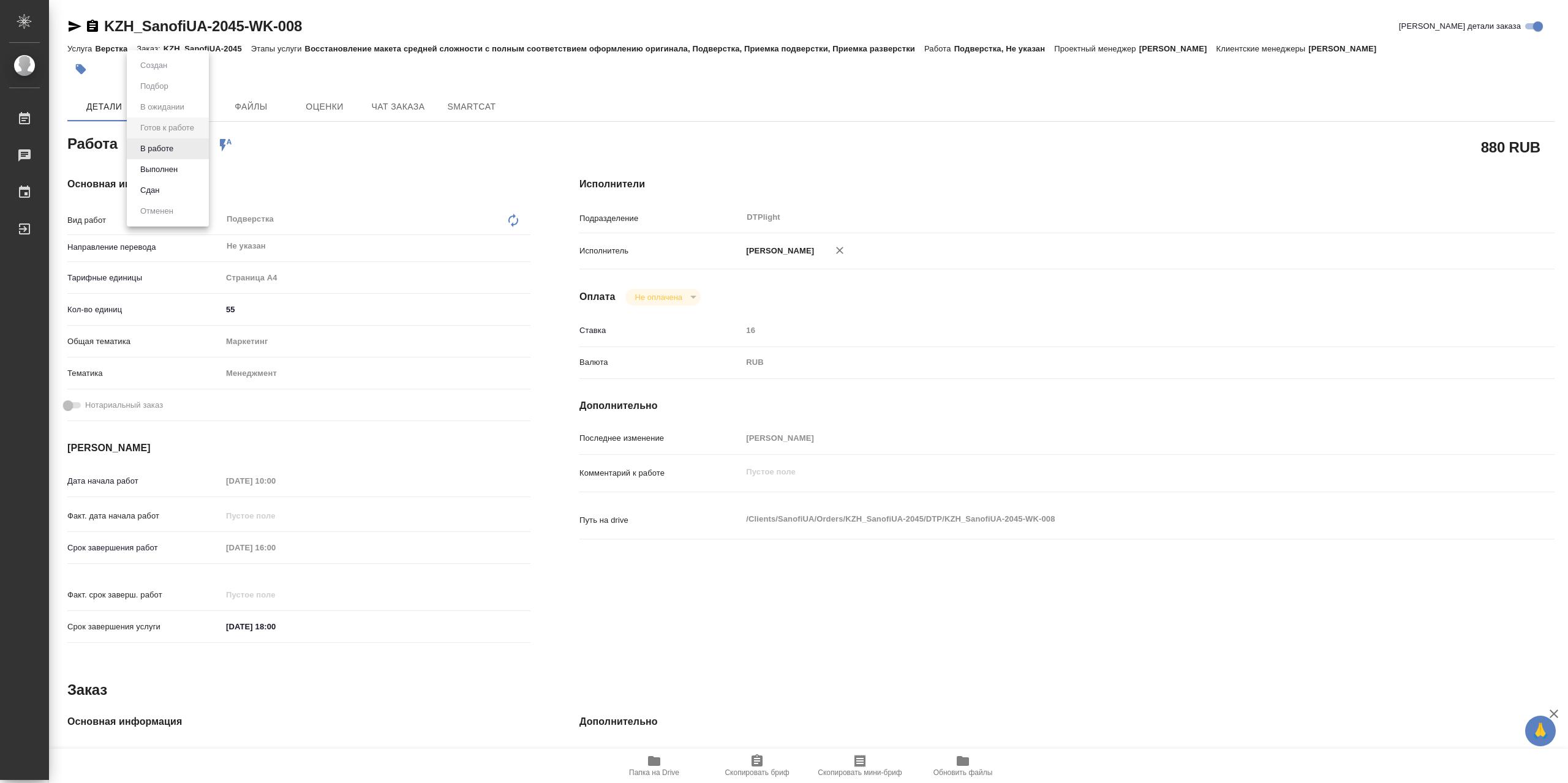
click at [182, 145] on body "🙏 .cls-1 fill:#fff; AWATERA Сархатов [PERSON_NAME] Работы Чаты График Выйти KZH…" at bounding box center [784, 391] width 1568 height 783
type textarea "x"
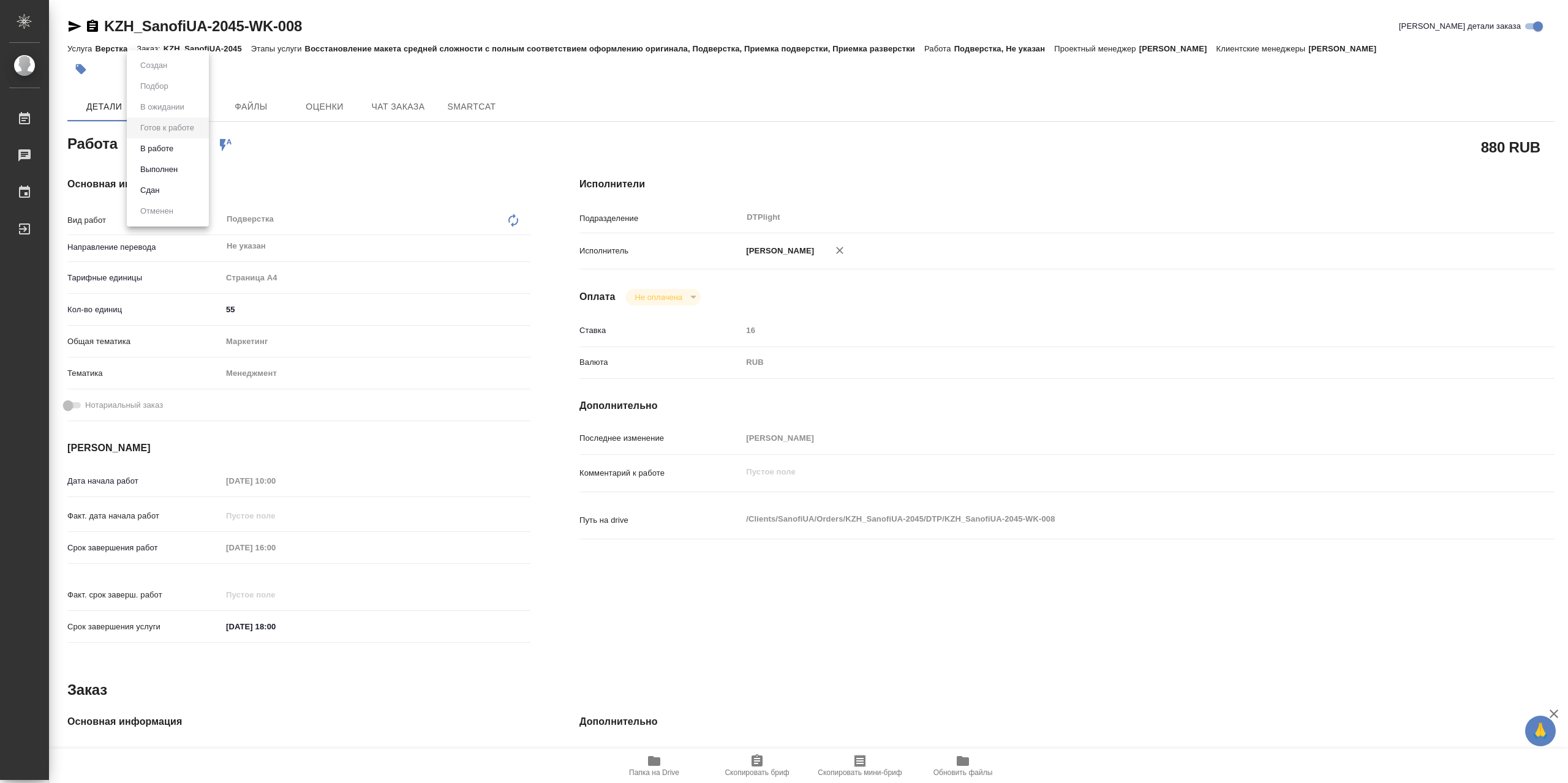
type textarea "x"
click at [179, 150] on li "В работе" at bounding box center [168, 148] width 82 height 21
type textarea "x"
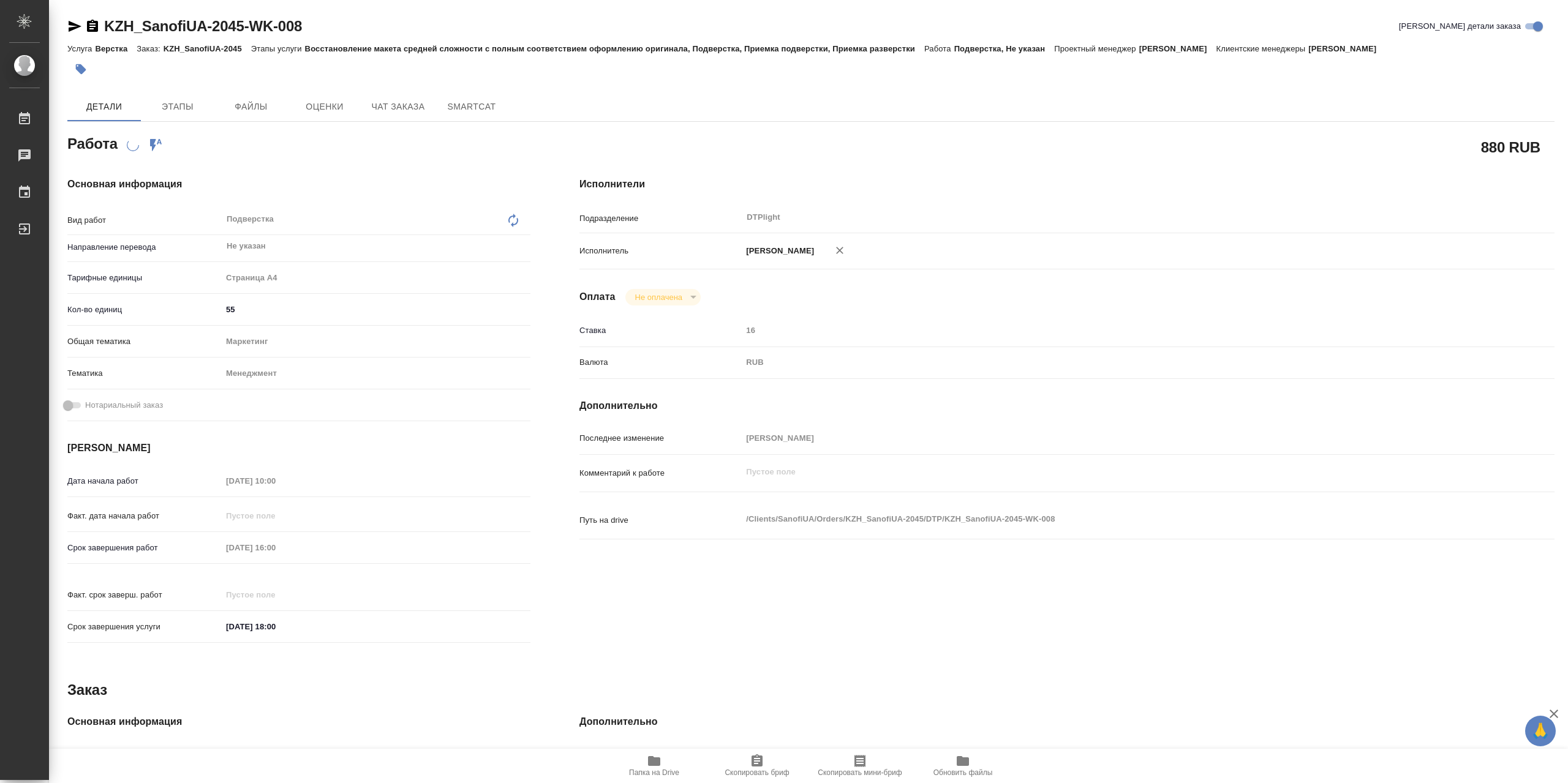
type textarea "x"
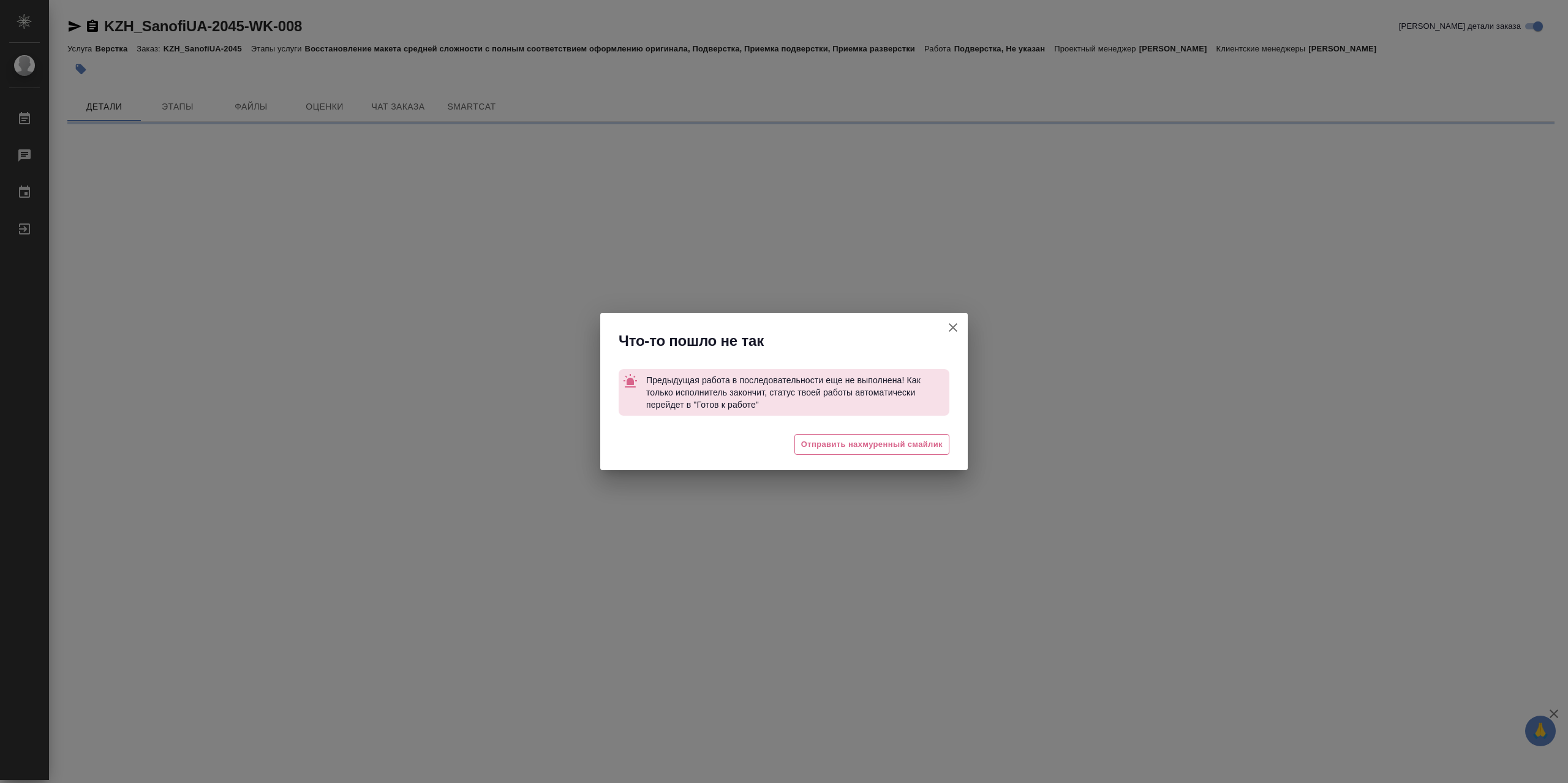
drag, startPoint x: 955, startPoint y: 532, endPoint x: 676, endPoint y: 525, distance: 279.1
click at [642, 538] on div "Что-то пошло не так Предыдущая работа в последовательности еще не выполнена! Ка…" at bounding box center [784, 391] width 1568 height 783
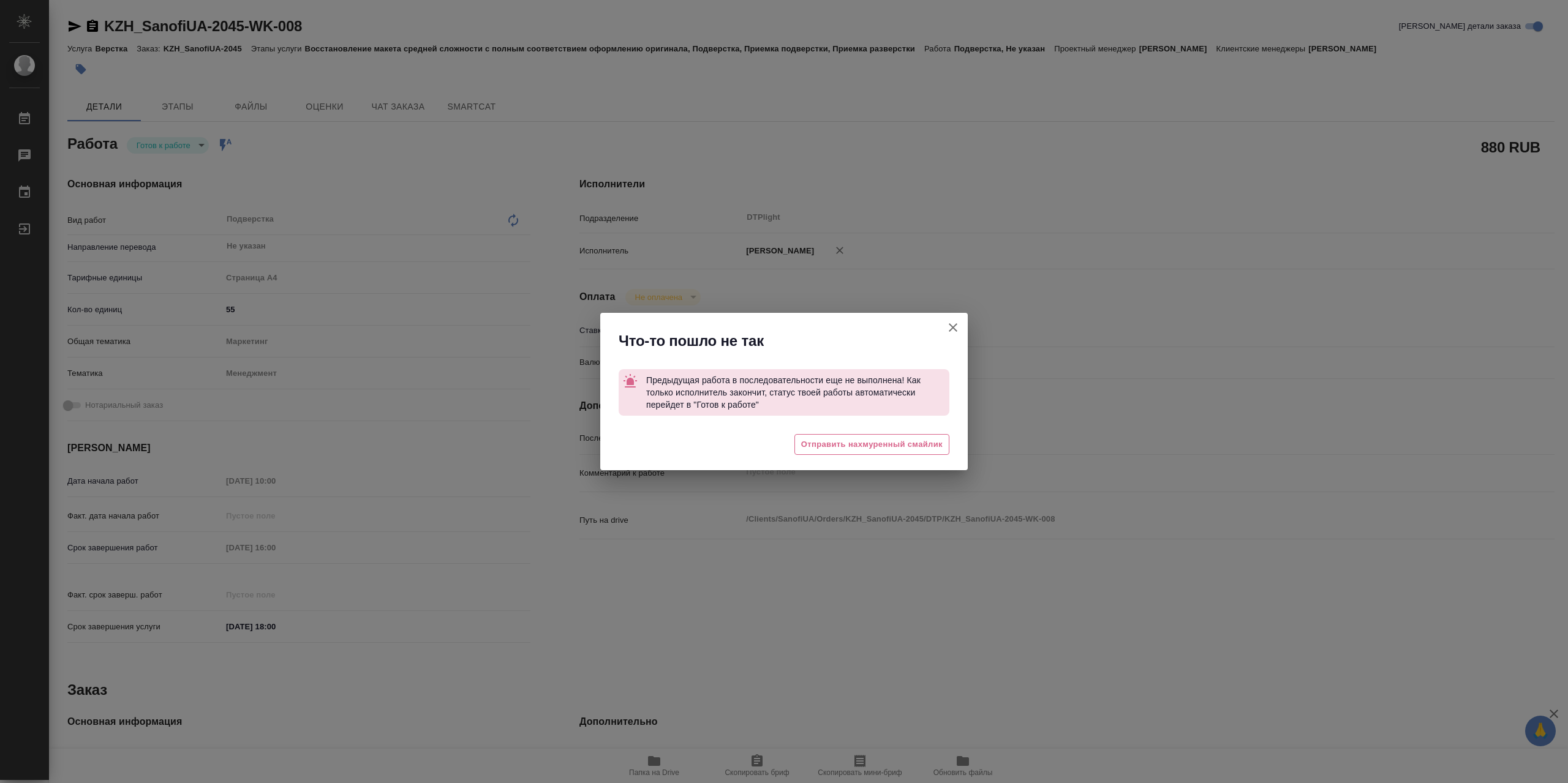
type textarea "x"
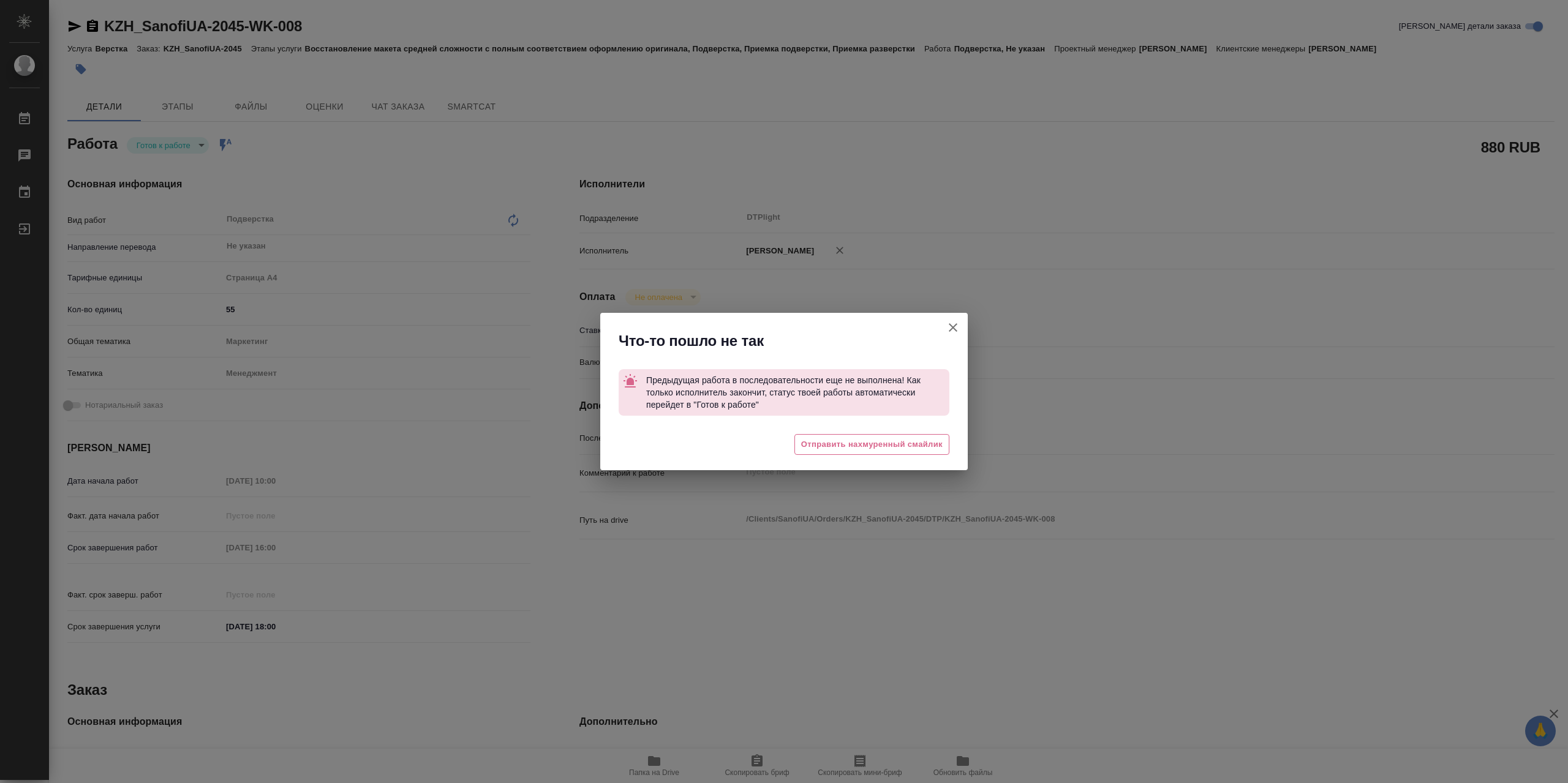
type textarea "x"
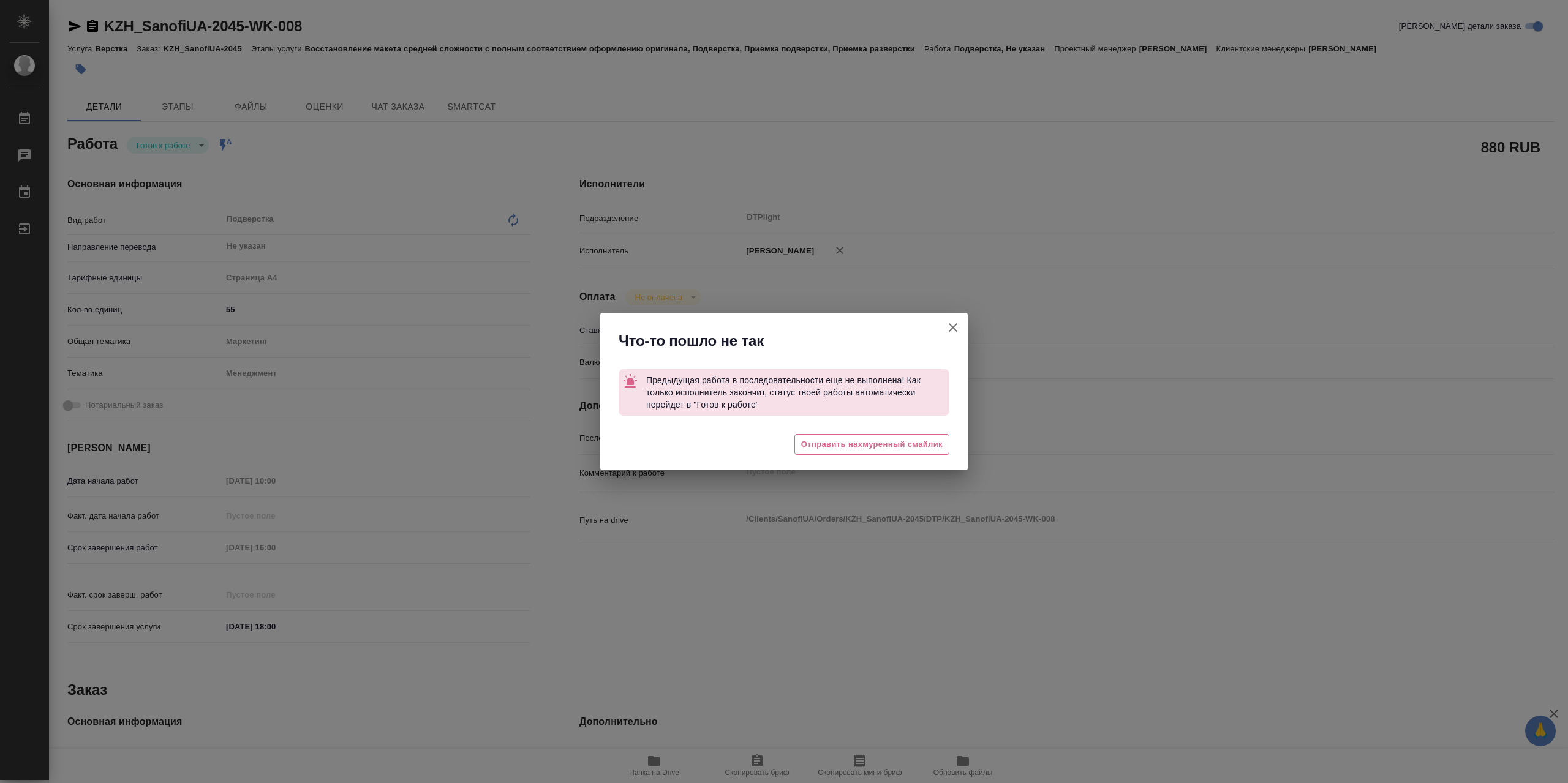
type textarea "x"
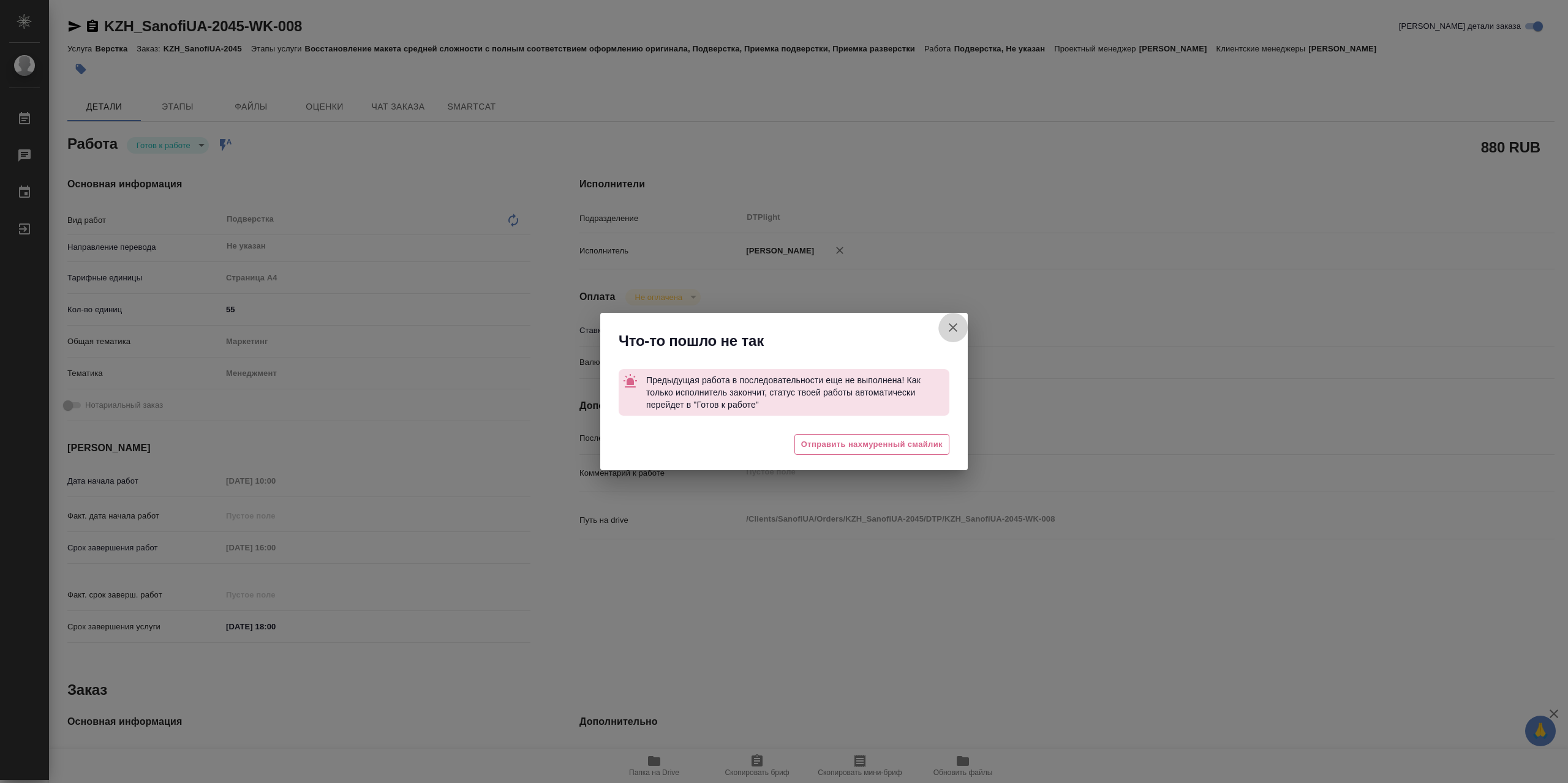
drag, startPoint x: 948, startPoint y: 323, endPoint x: 1003, endPoint y: 420, distance: 111.5
click at [948, 323] on icon "button" at bounding box center [953, 328] width 15 height 15
type textarea "x"
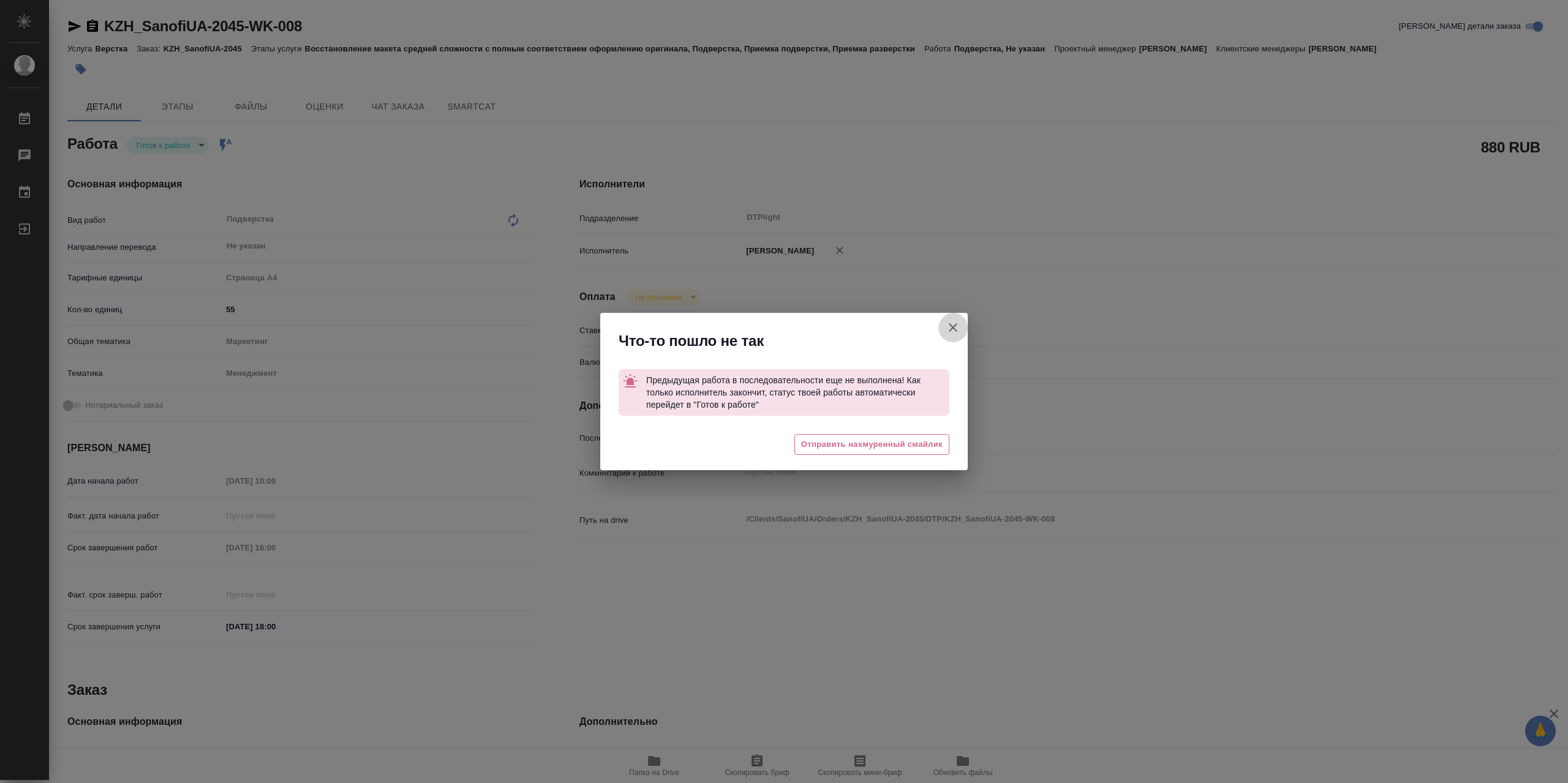
type textarea "x"
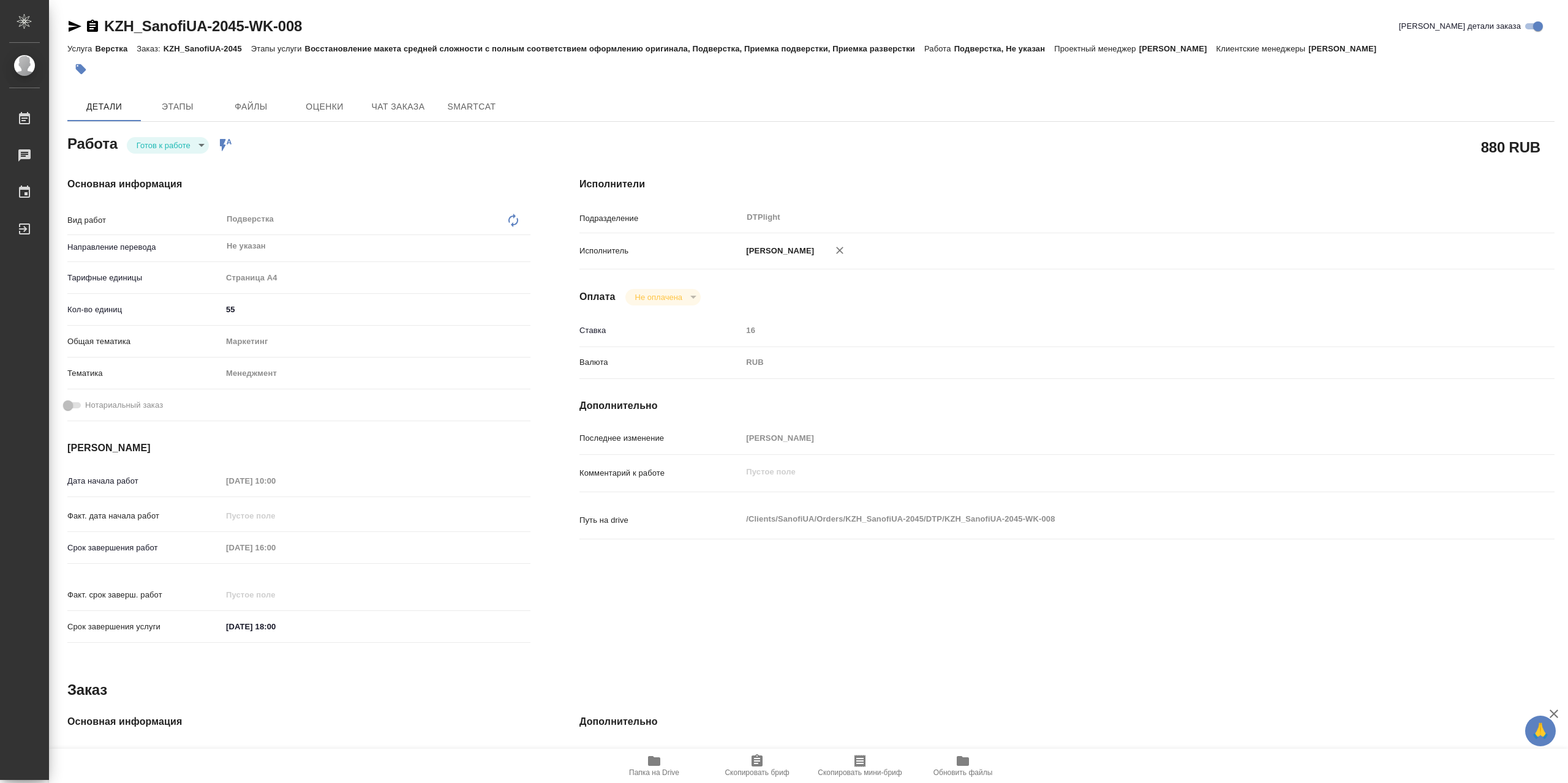
type textarea "x"
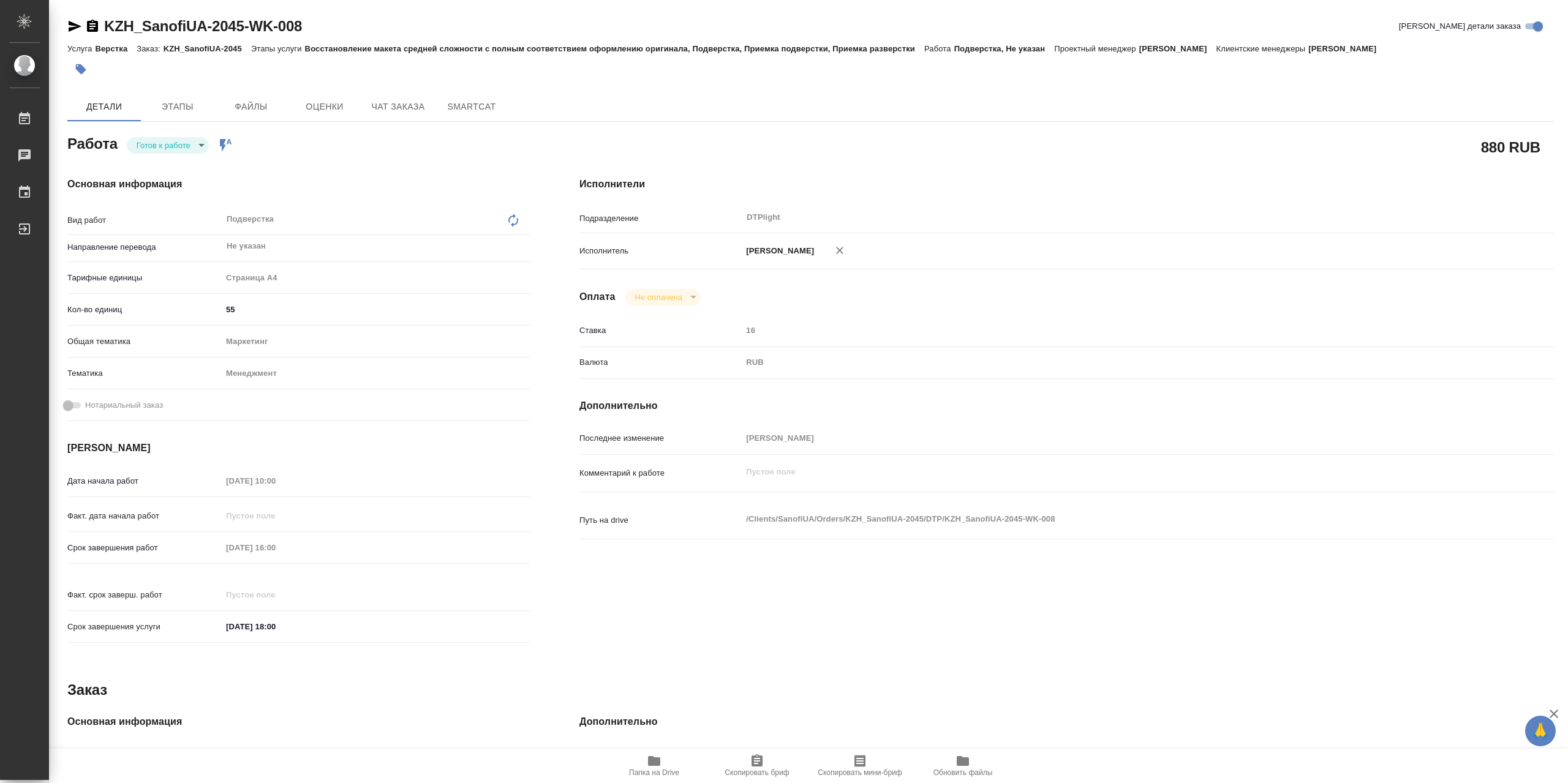
click at [673, 762] on span "Папка на Drive" at bounding box center [654, 766] width 88 height 23
